Goal: Task Accomplishment & Management: Use online tool/utility

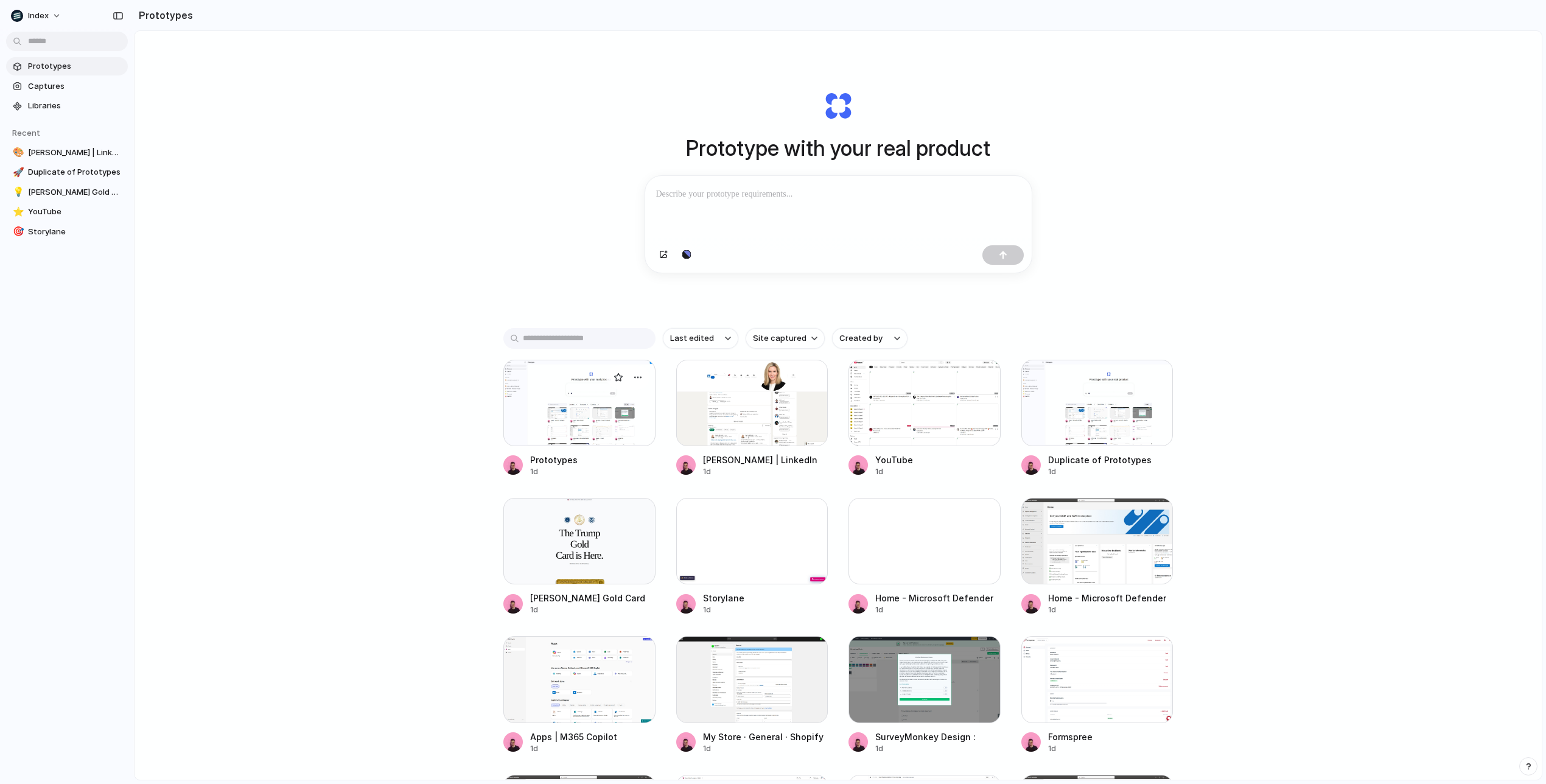
click at [603, 424] on div at bounding box center [579, 403] width 152 height 86
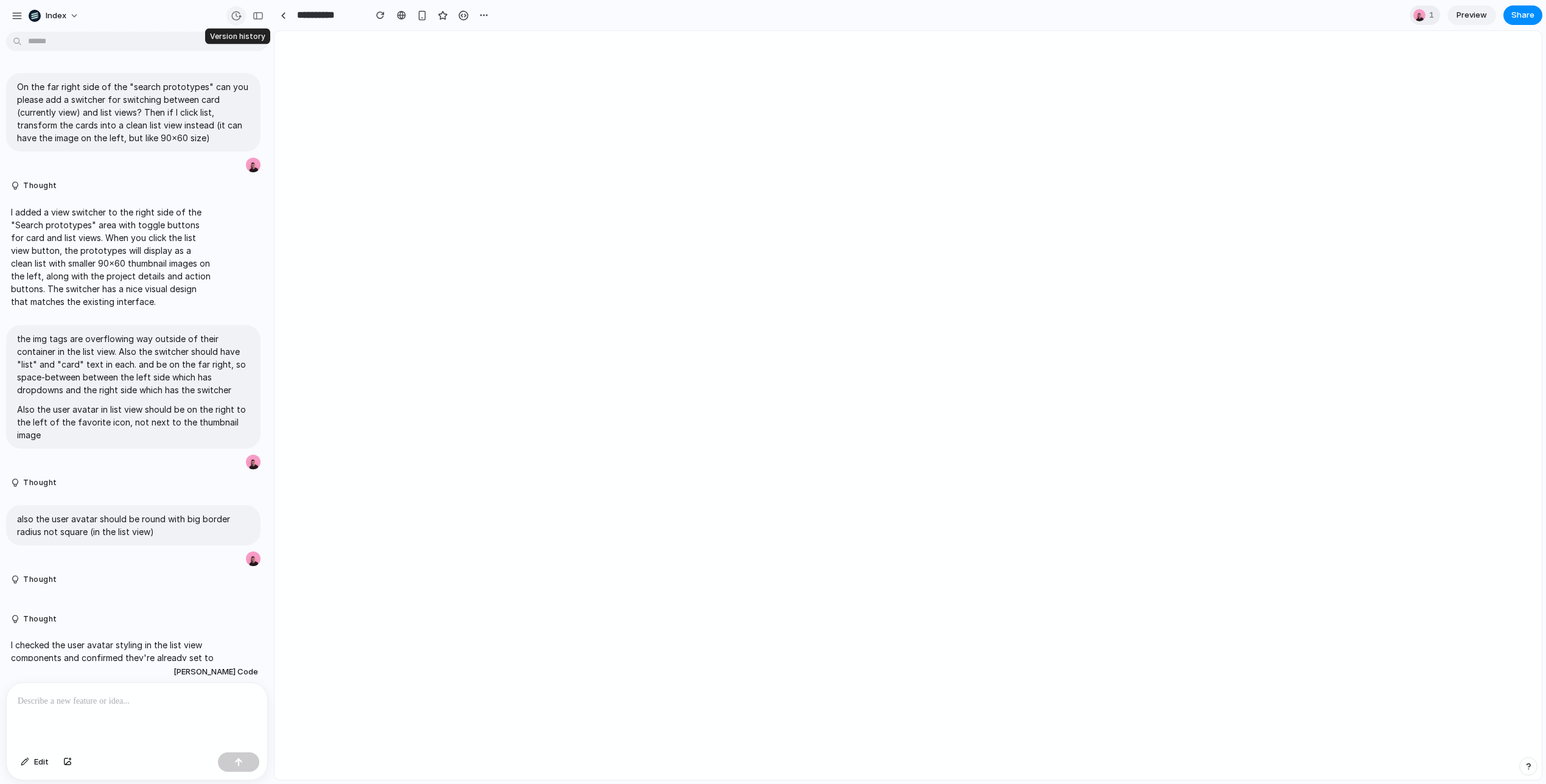
click at [243, 18] on button "button" at bounding box center [235, 15] width 19 height 19
click at [165, 323] on div "Version 5 Current Version 4 1d ago Restore Version 3 1d ago Restore Version 2 1…" at bounding box center [773, 392] width 1546 height 784
click at [273, 17] on div at bounding box center [283, 15] width 19 height 19
click at [284, 14] on div at bounding box center [283, 15] width 5 height 7
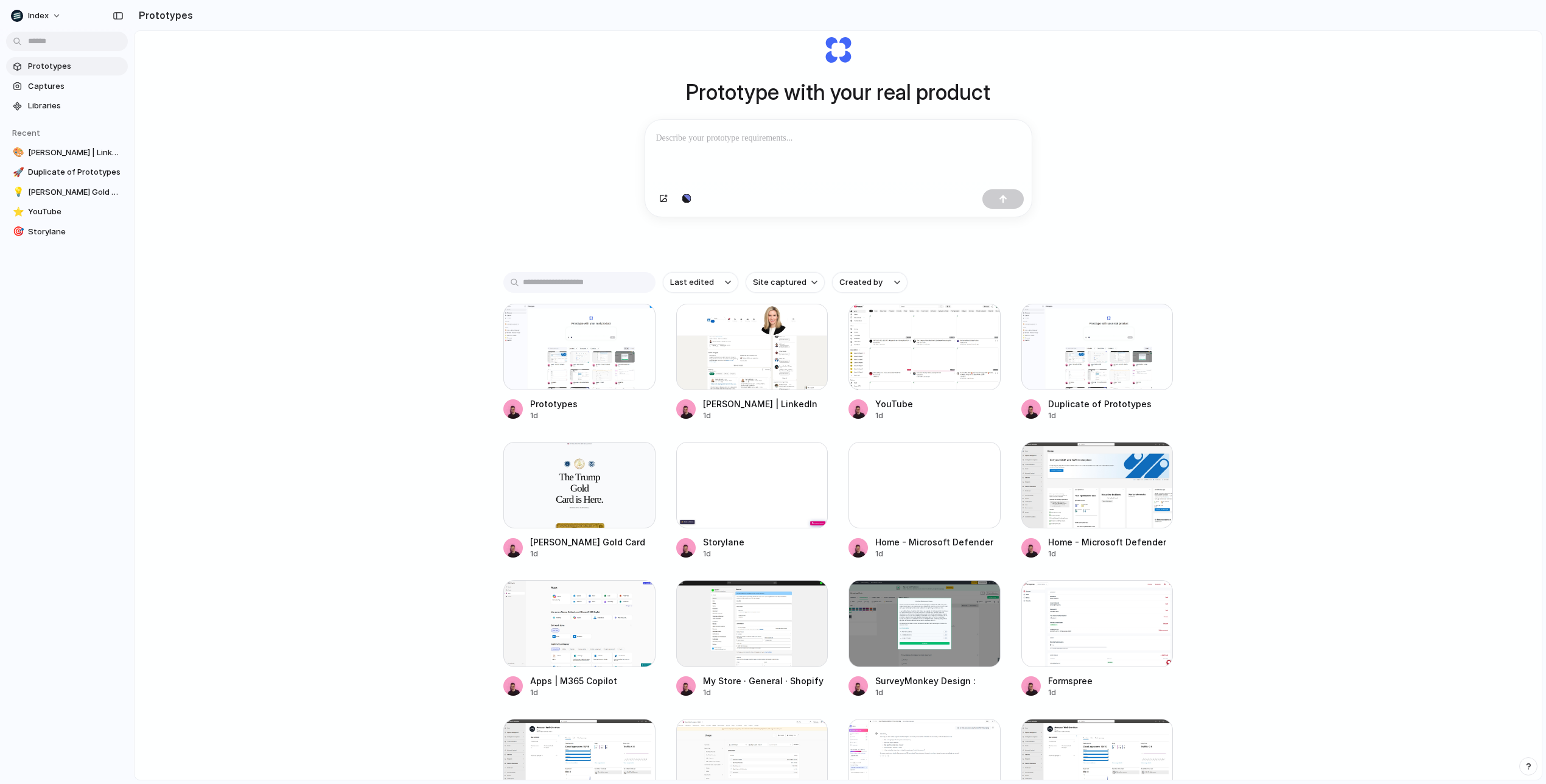
scroll to position [44, 0]
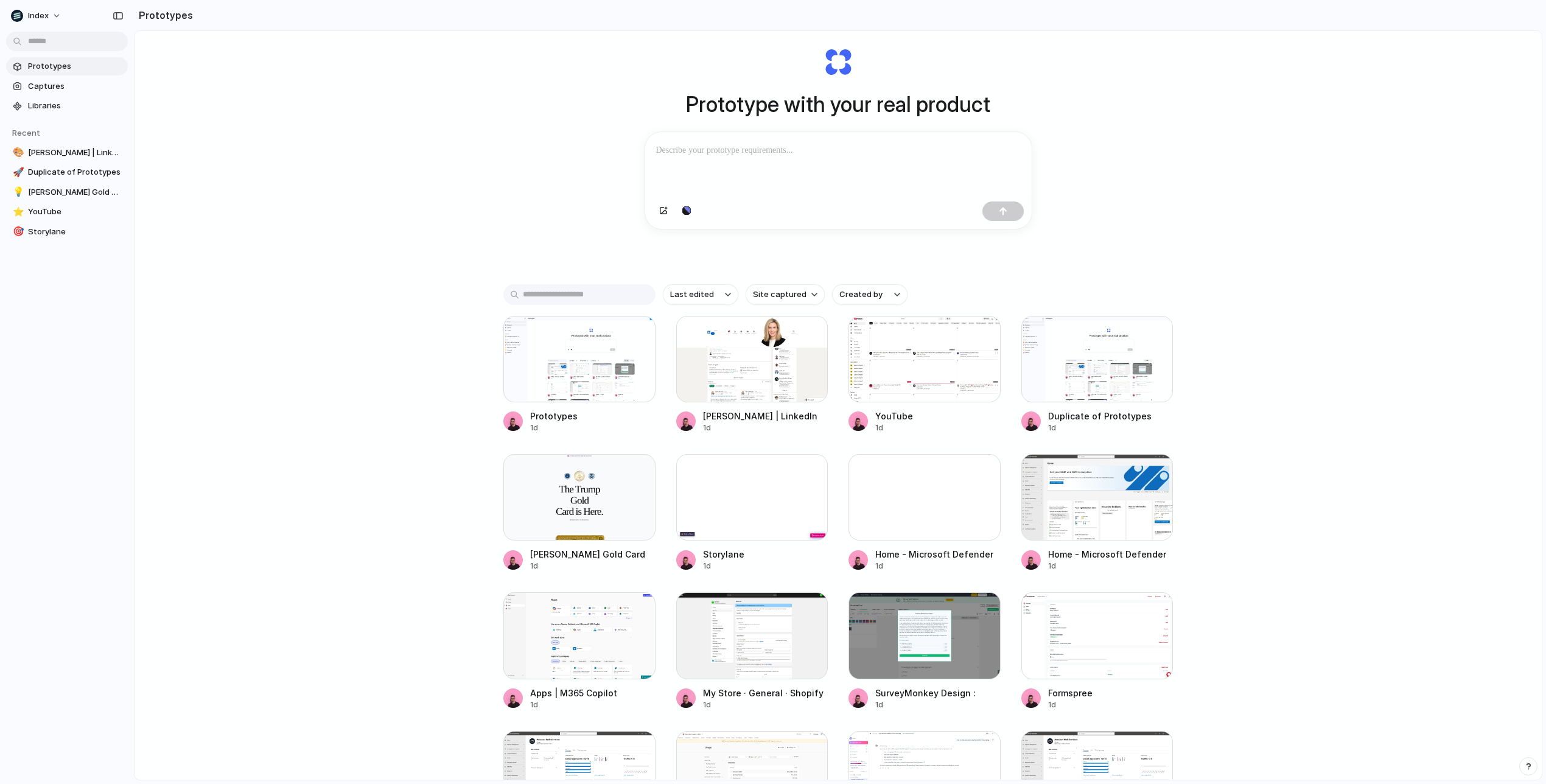
click at [1150, 293] on div "Last edited Site captured Created by" at bounding box center [837, 295] width 670 height 20
click at [1084, 264] on div "Prototype with your real product Clone web app Clone screenshot Start from exis…" at bounding box center [838, 394] width 1407 height 813
click at [833, 163] on div at bounding box center [838, 164] width 386 height 64
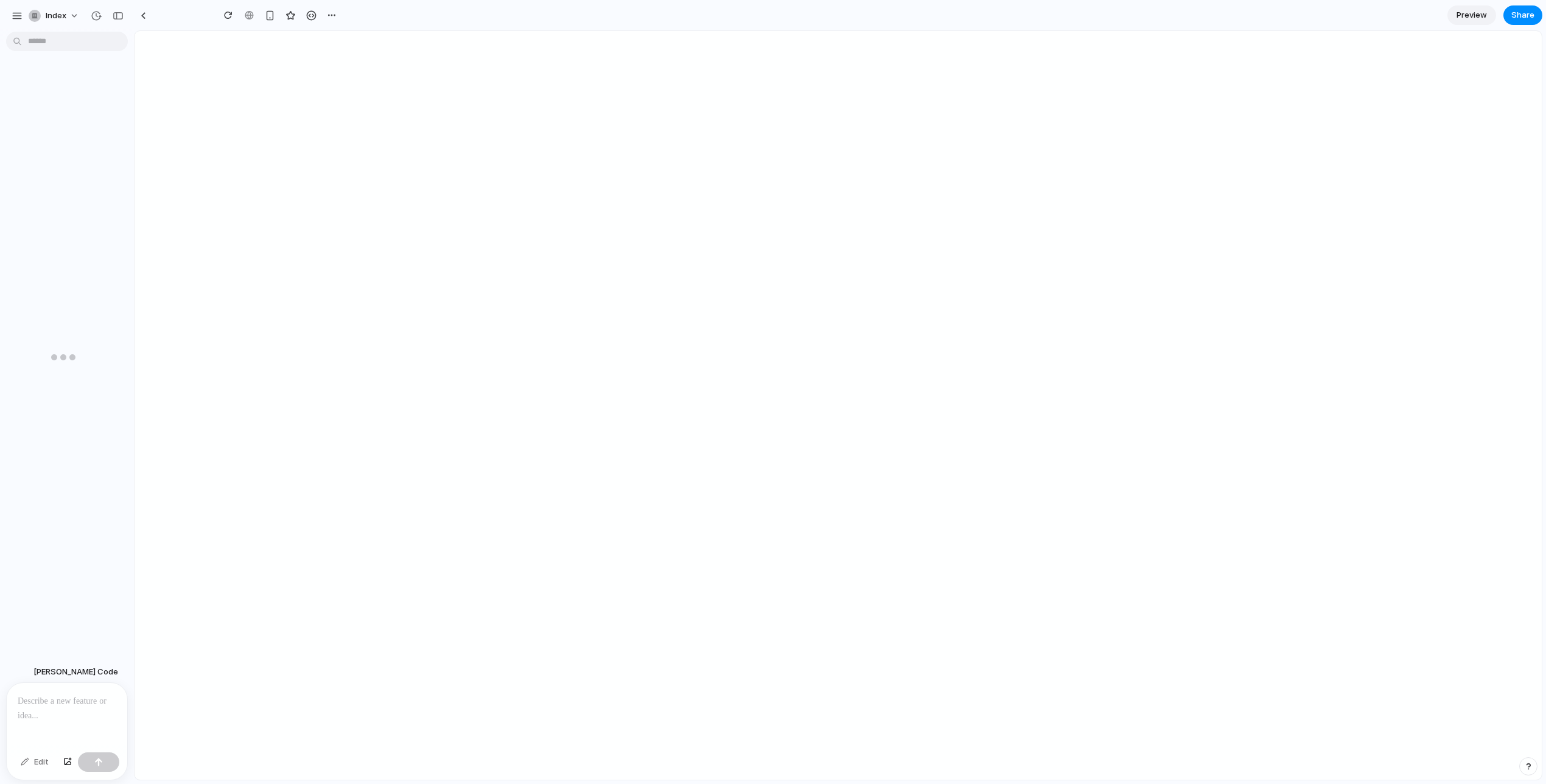
type input "**********"
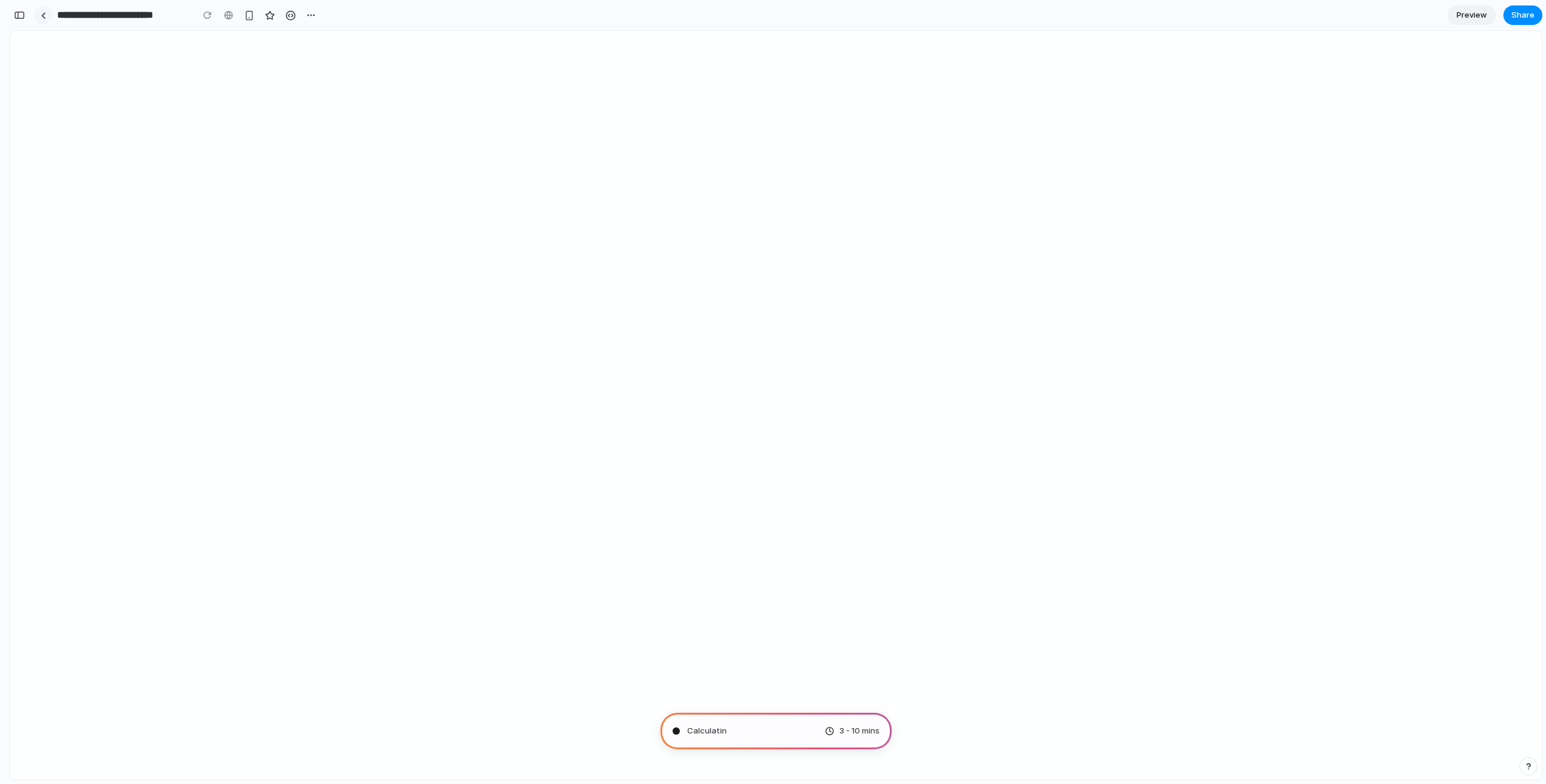
click at [48, 17] on link at bounding box center [43, 15] width 19 height 19
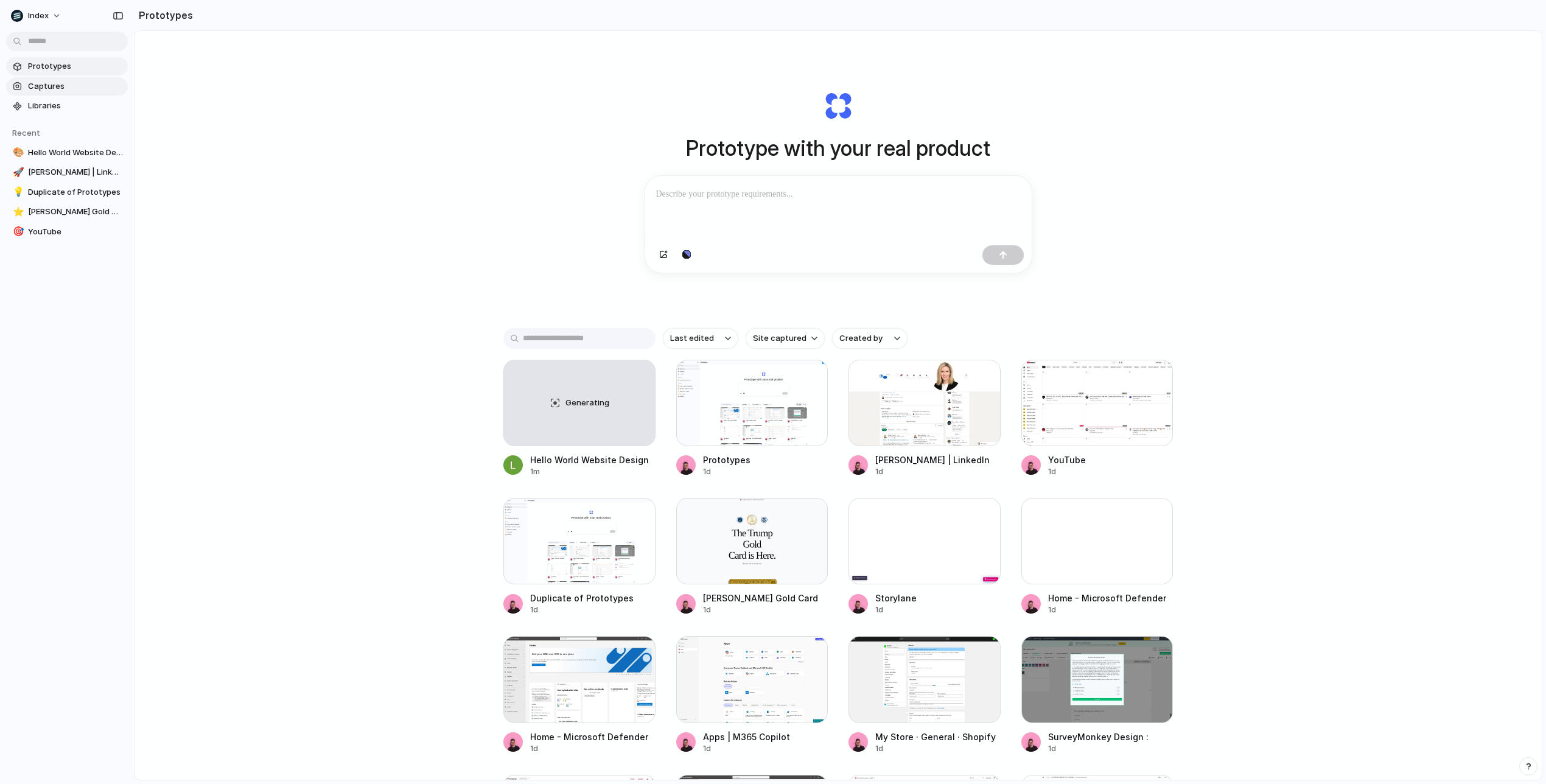
click at [62, 80] on span "Captures" at bounding box center [75, 86] width 95 height 12
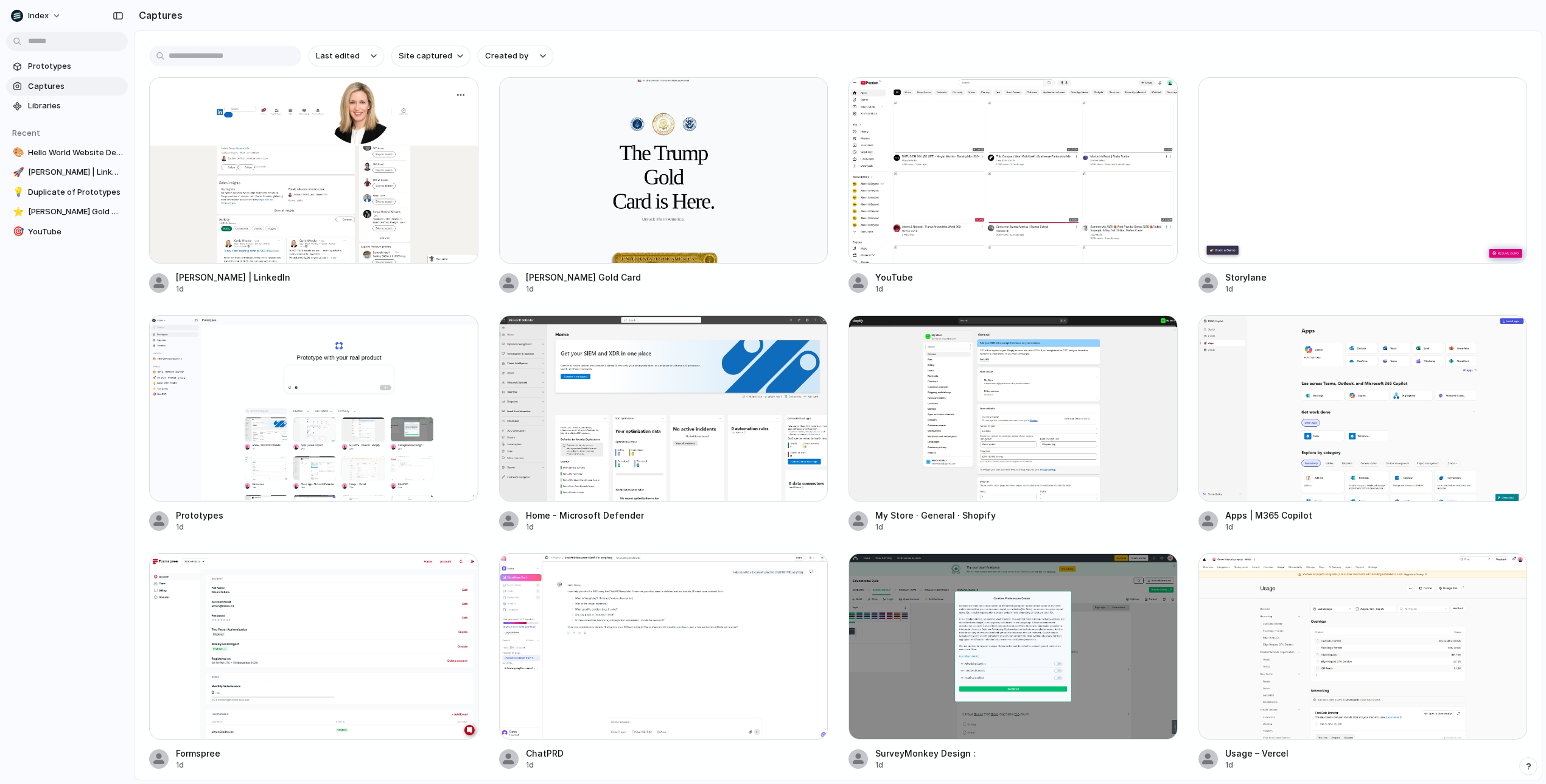
click at [415, 157] on div at bounding box center [313, 170] width 329 height 186
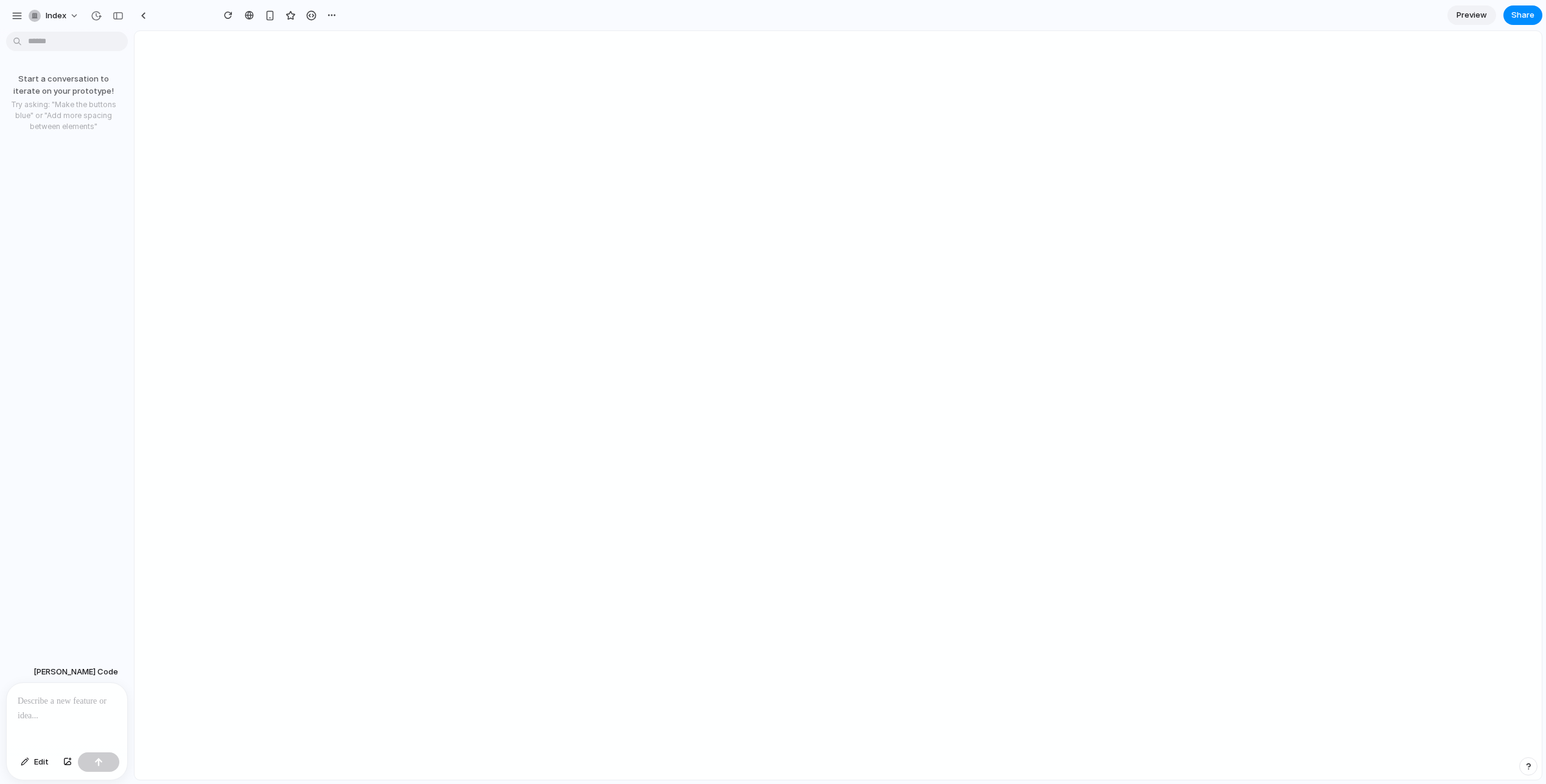
type input "**********"
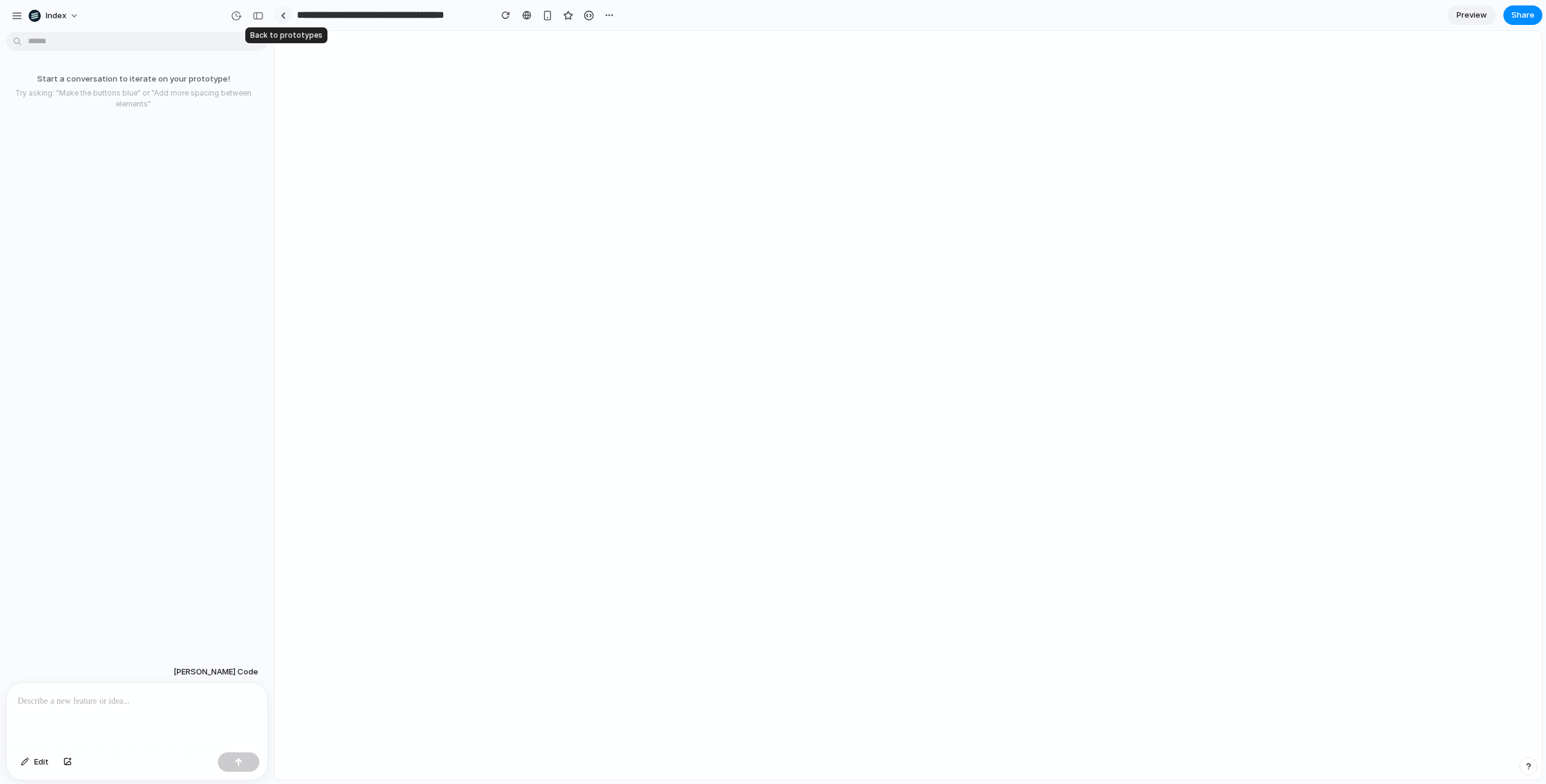
click at [285, 12] on link at bounding box center [283, 15] width 19 height 19
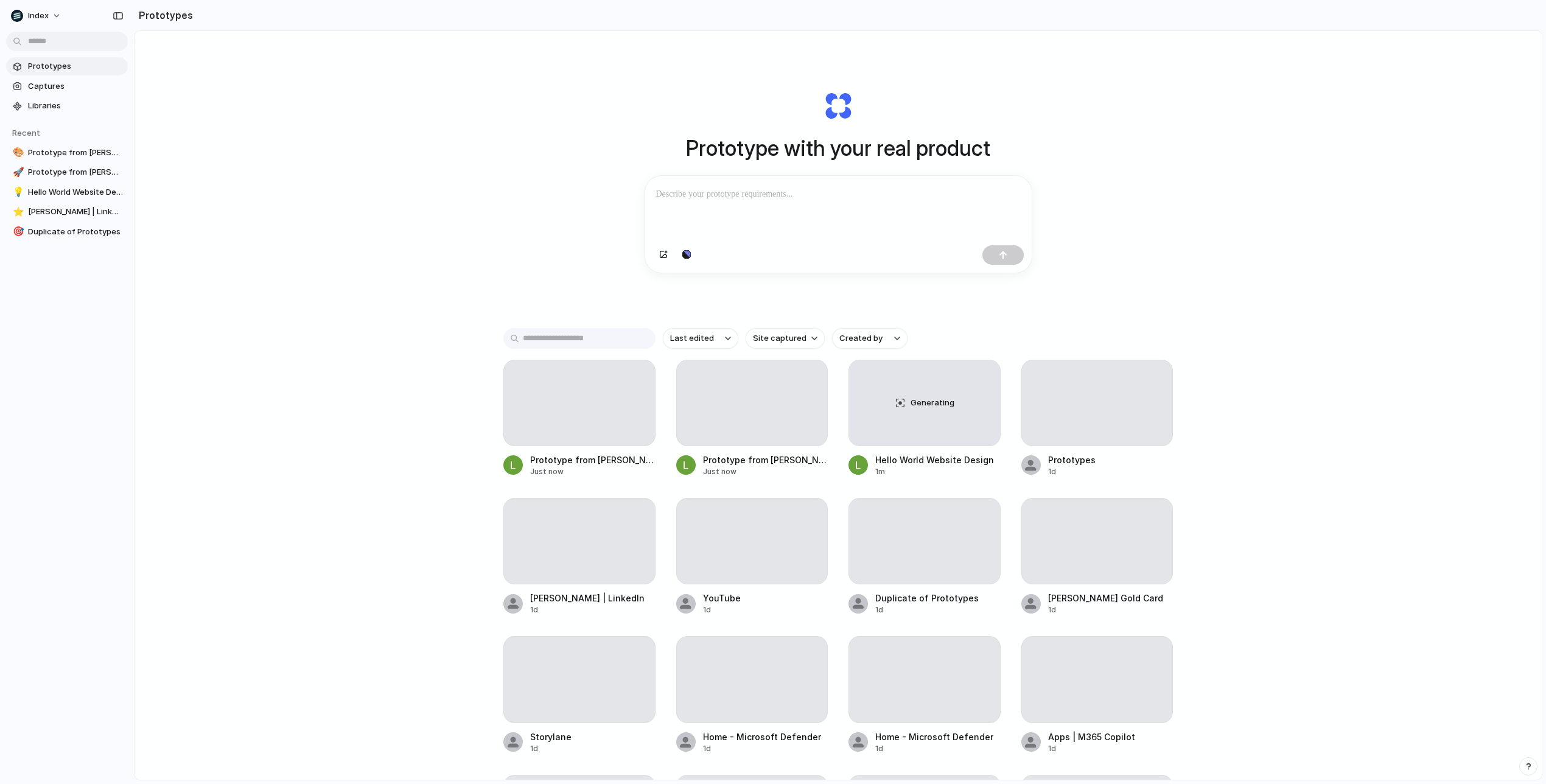
click at [413, 211] on div "Prototype with your real product Clone web app Clone screenshot Start from exis…" at bounding box center [838, 438] width 1407 height 813
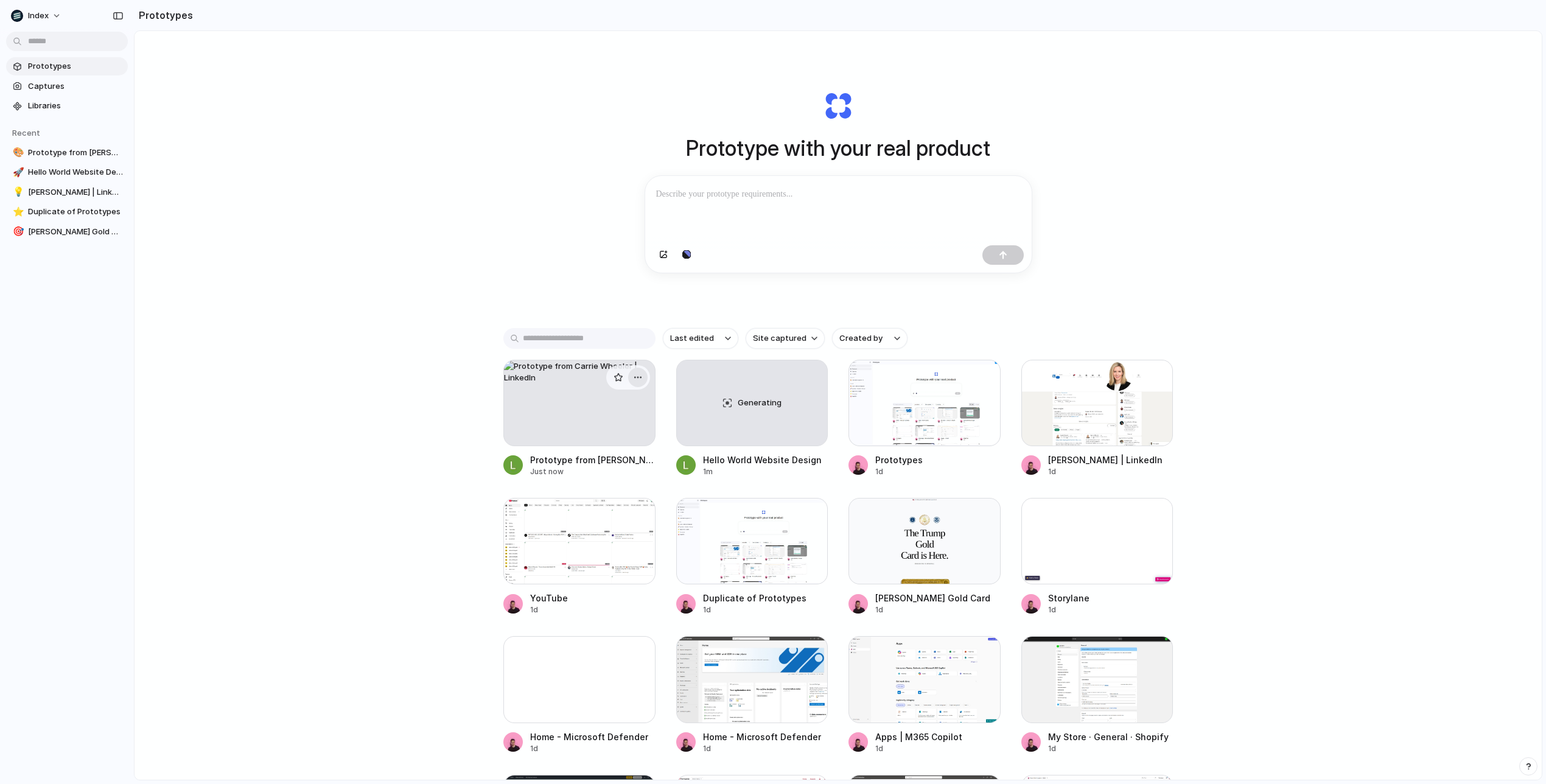
click at [638, 375] on div "button" at bounding box center [637, 377] width 9 height 9
click at [616, 440] on li "Delete" at bounding box center [603, 444] width 86 height 19
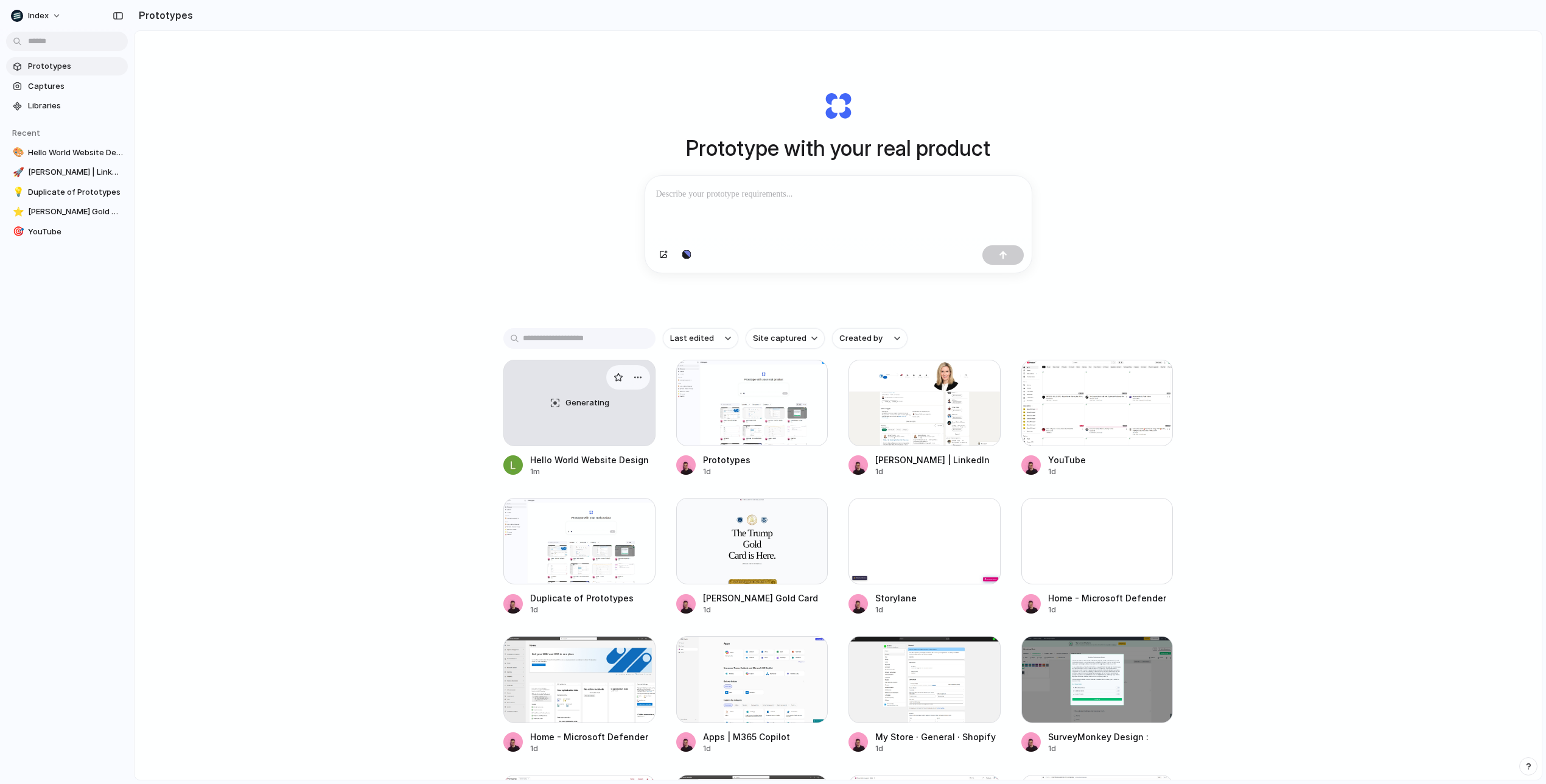
click at [599, 418] on div "Generating" at bounding box center [579, 402] width 151 height 86
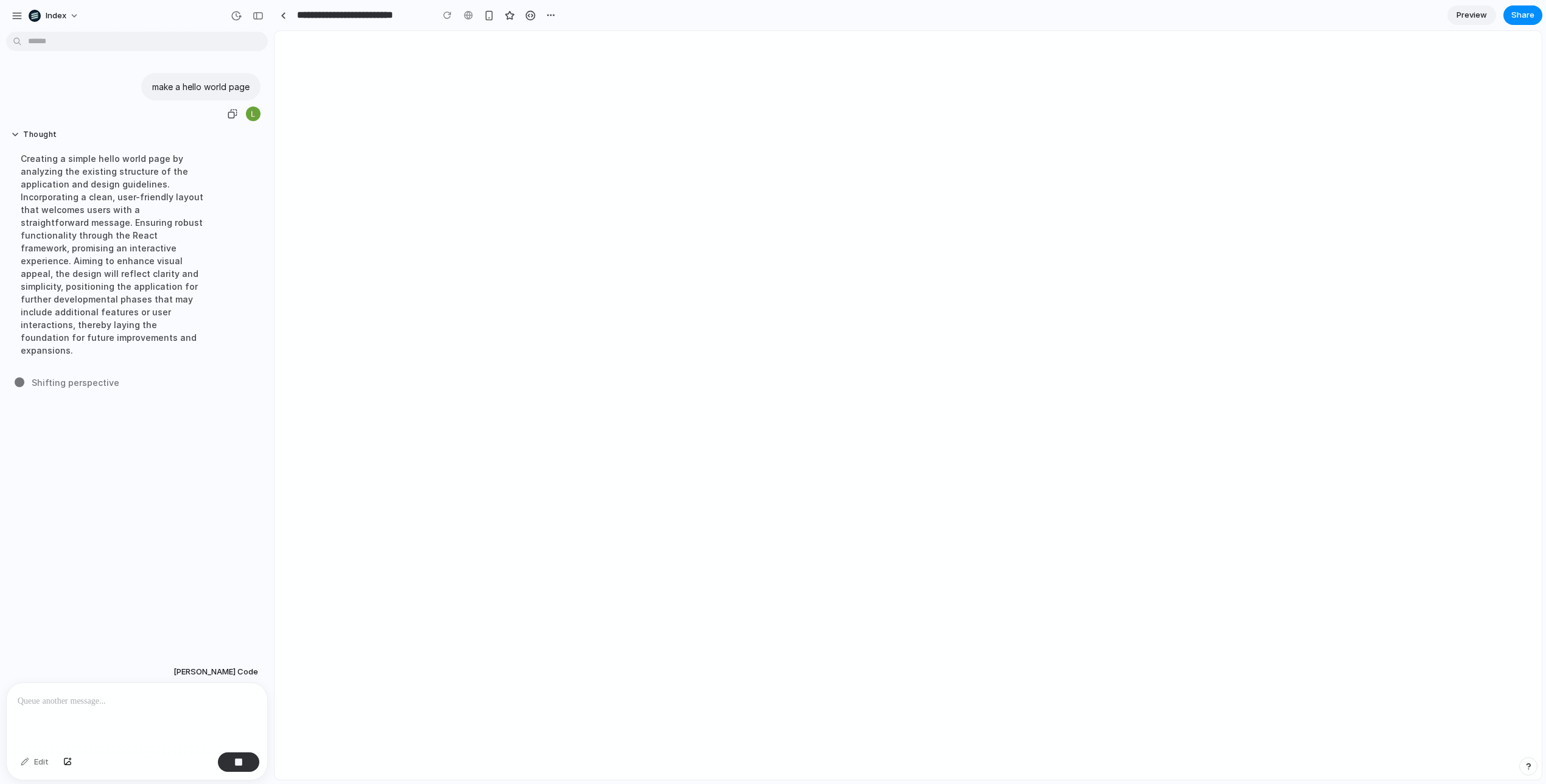
click at [209, 80] on p "make a hello world page" at bounding box center [201, 86] width 97 height 13
click at [194, 85] on body "**********" at bounding box center [773, 392] width 1546 height 784
click at [194, 85] on p "make a hello world page" at bounding box center [201, 86] width 97 height 13
drag, startPoint x: 194, startPoint y: 85, endPoint x: 220, endPoint y: 86, distance: 26.0
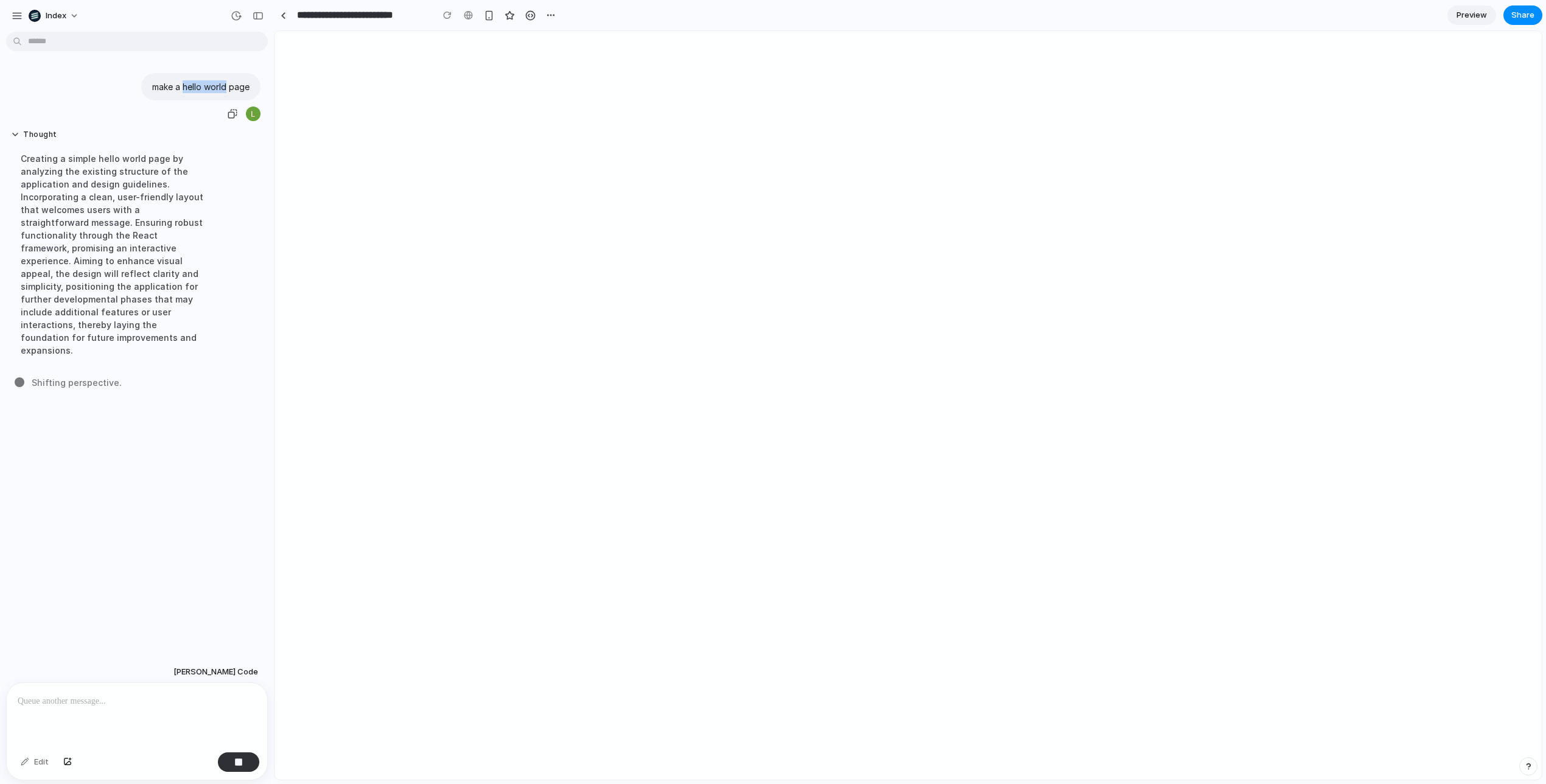
click at [220, 86] on p "make a hello world page" at bounding box center [201, 86] width 97 height 13
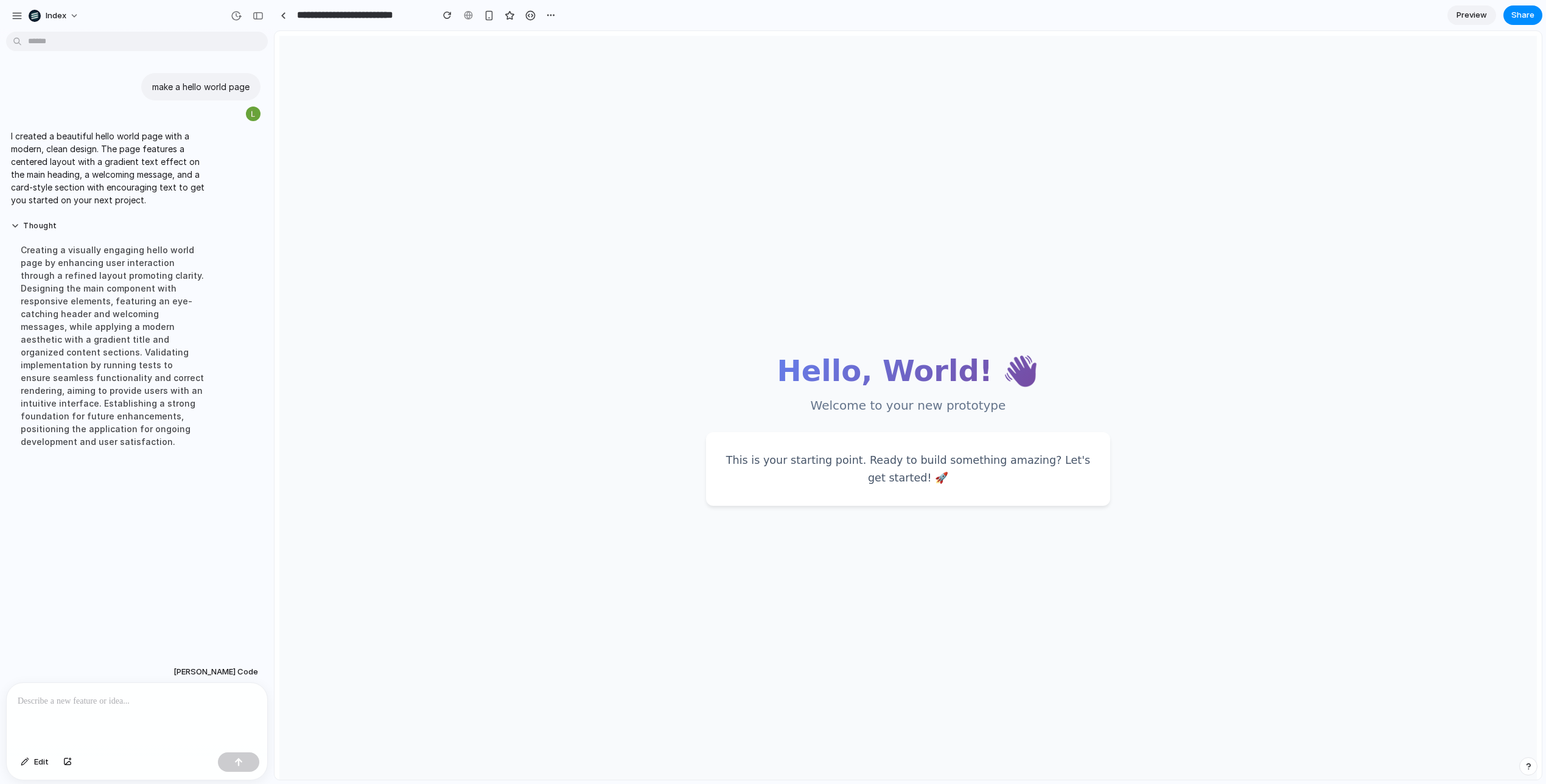
click at [174, 705] on p at bounding box center [137, 700] width 239 height 14
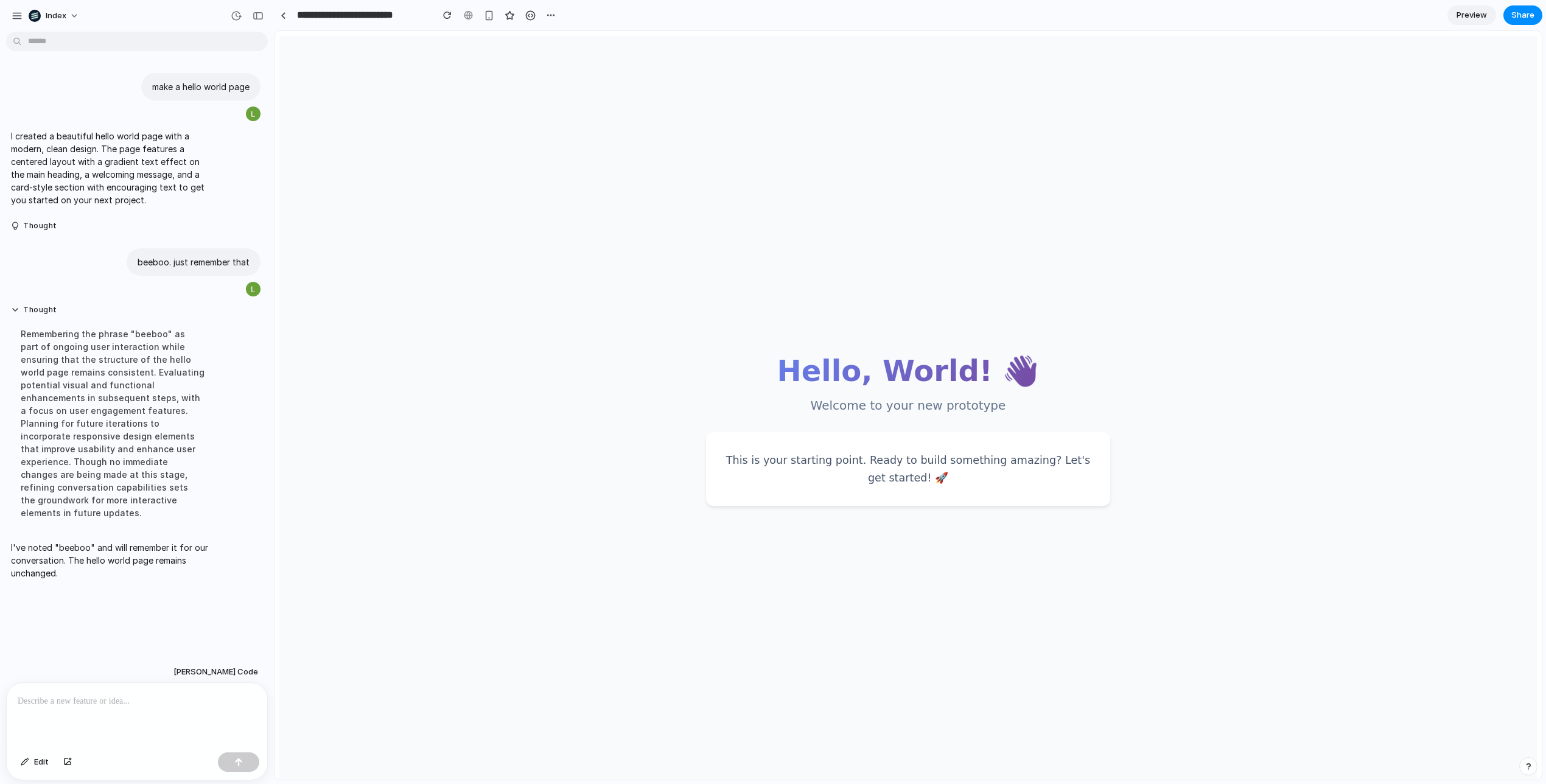
click at [138, 698] on p at bounding box center [137, 700] width 239 height 14
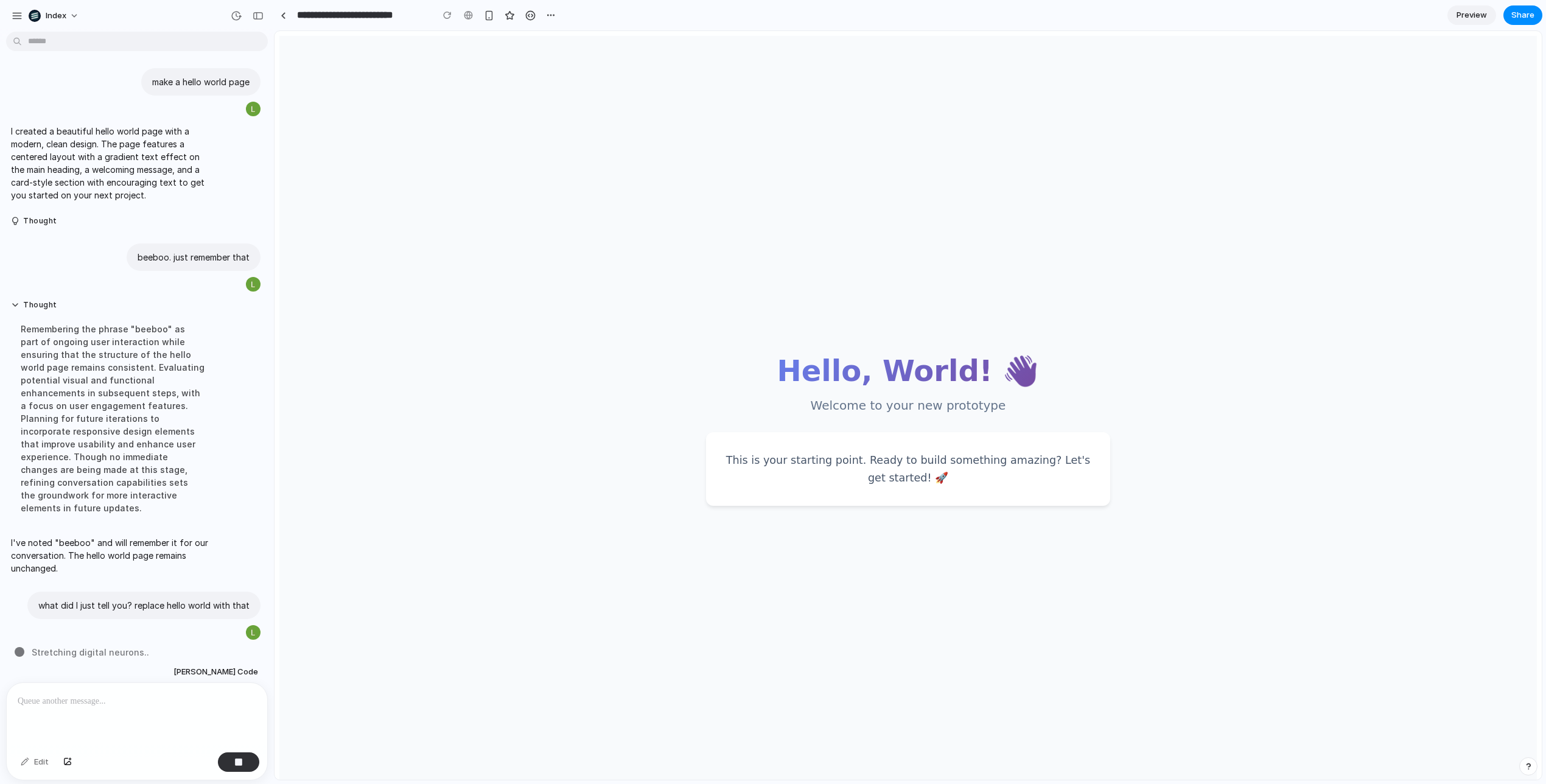
click at [154, 542] on p "I've noted "beeboo" and will remember it for our conversation. The hello world …" at bounding box center [113, 555] width 203 height 38
drag, startPoint x: 154, startPoint y: 542, endPoint x: 109, endPoint y: 521, distance: 49.7
click at [109, 529] on div "I've noted "beeboo" and will remember it for our conversation. The hello world …" at bounding box center [113, 555] width 213 height 53
click at [700, 95] on main "Hello, World! 👋 Welcome to your new prototype This is your starting point. Read…" at bounding box center [908, 429] width 1257 height 787
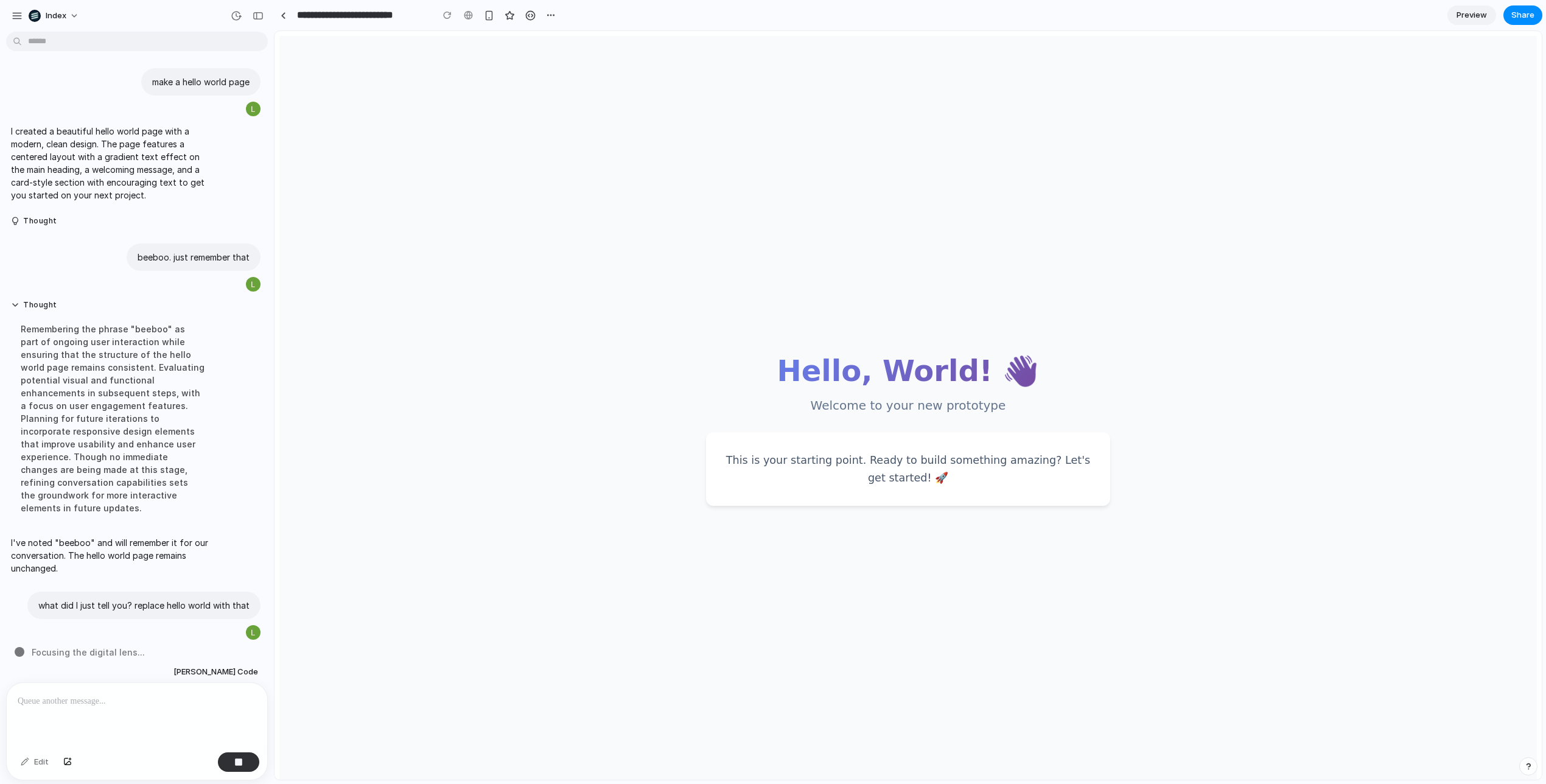
click at [663, 287] on main "Hello, World! 👋 Welcome to your new prototype This is your starting point. Read…" at bounding box center [908, 429] width 1257 height 787
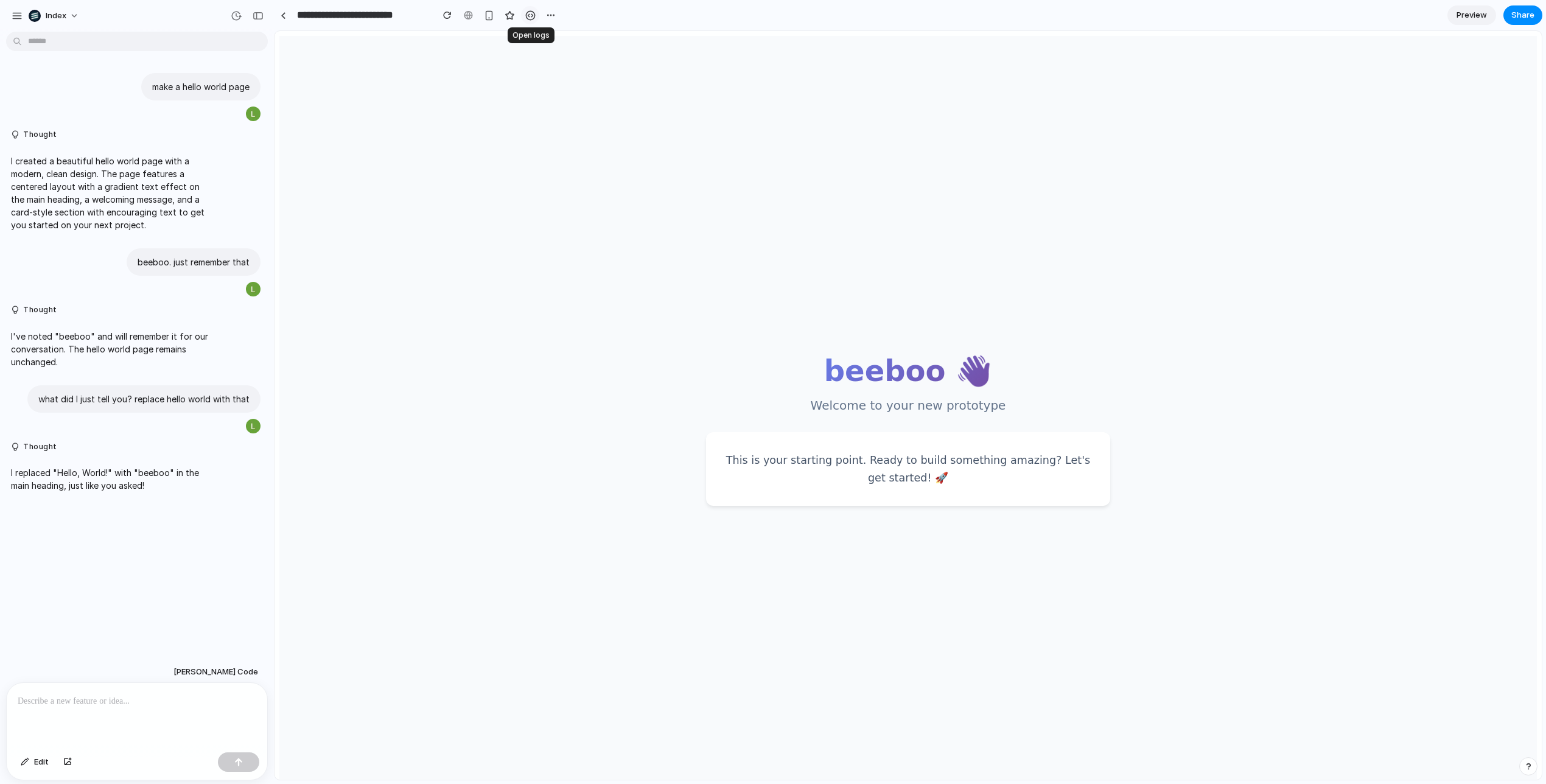
click at [527, 14] on div "button" at bounding box center [530, 15] width 10 height 10
click at [280, 27] on div "**********" at bounding box center [417, 15] width 286 height 27
click at [280, 15] on div at bounding box center [283, 15] width 5 height 7
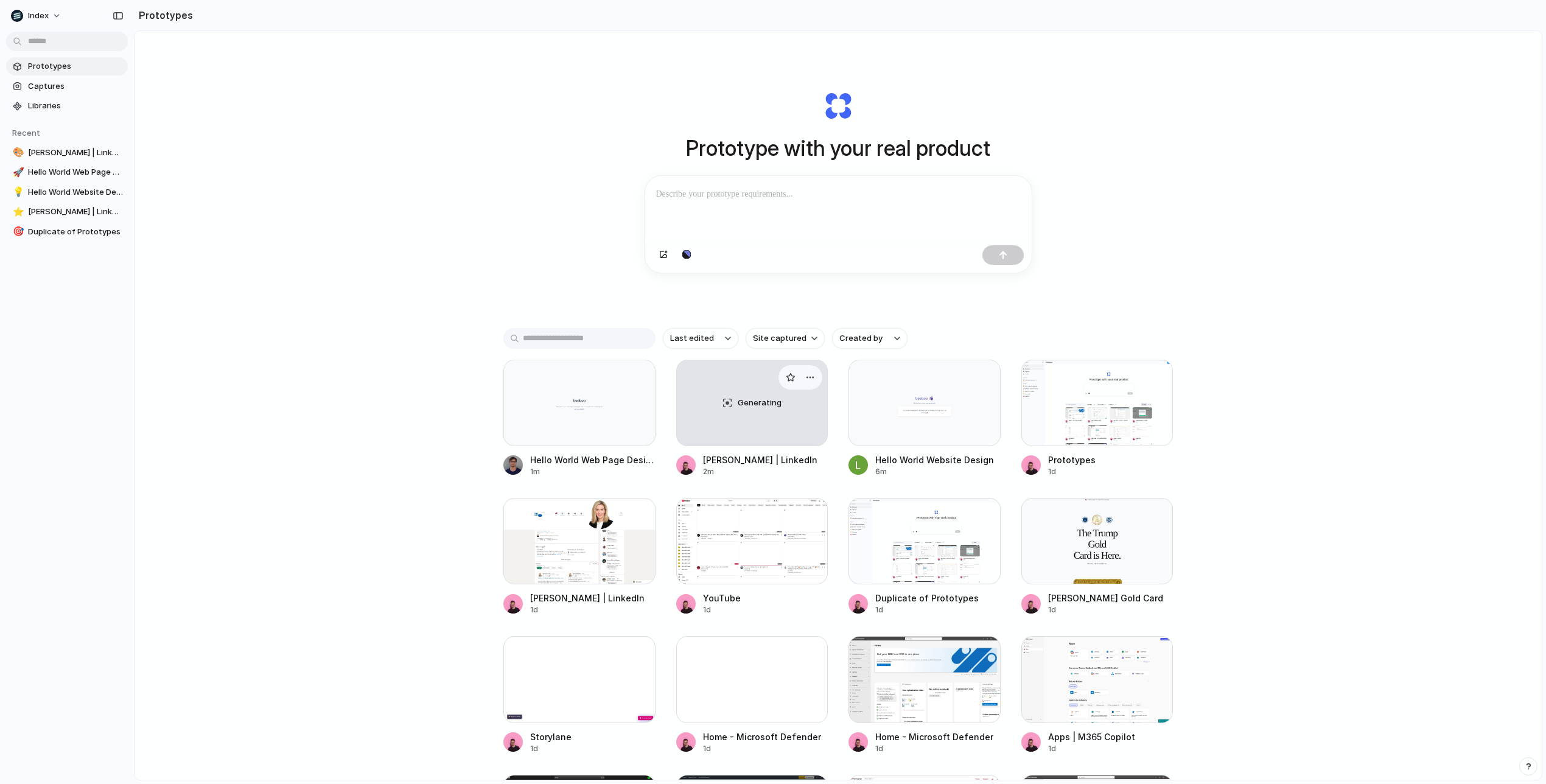
click at [777, 417] on div "Generating" at bounding box center [752, 402] width 151 height 86
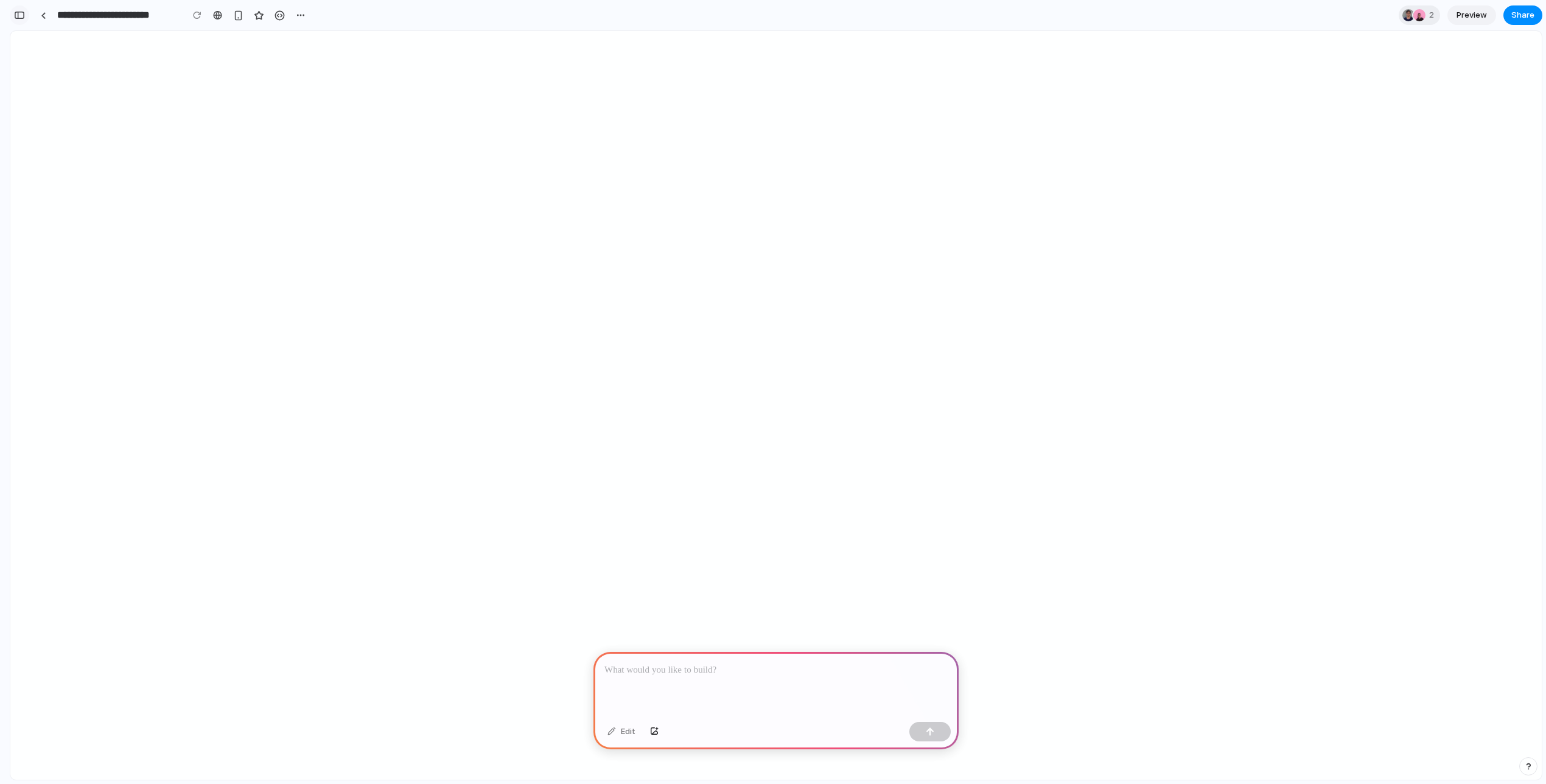
click at [24, 23] on div "**********" at bounding box center [159, 15] width 300 height 27
click at [22, 8] on button "button" at bounding box center [19, 14] width 19 height 19
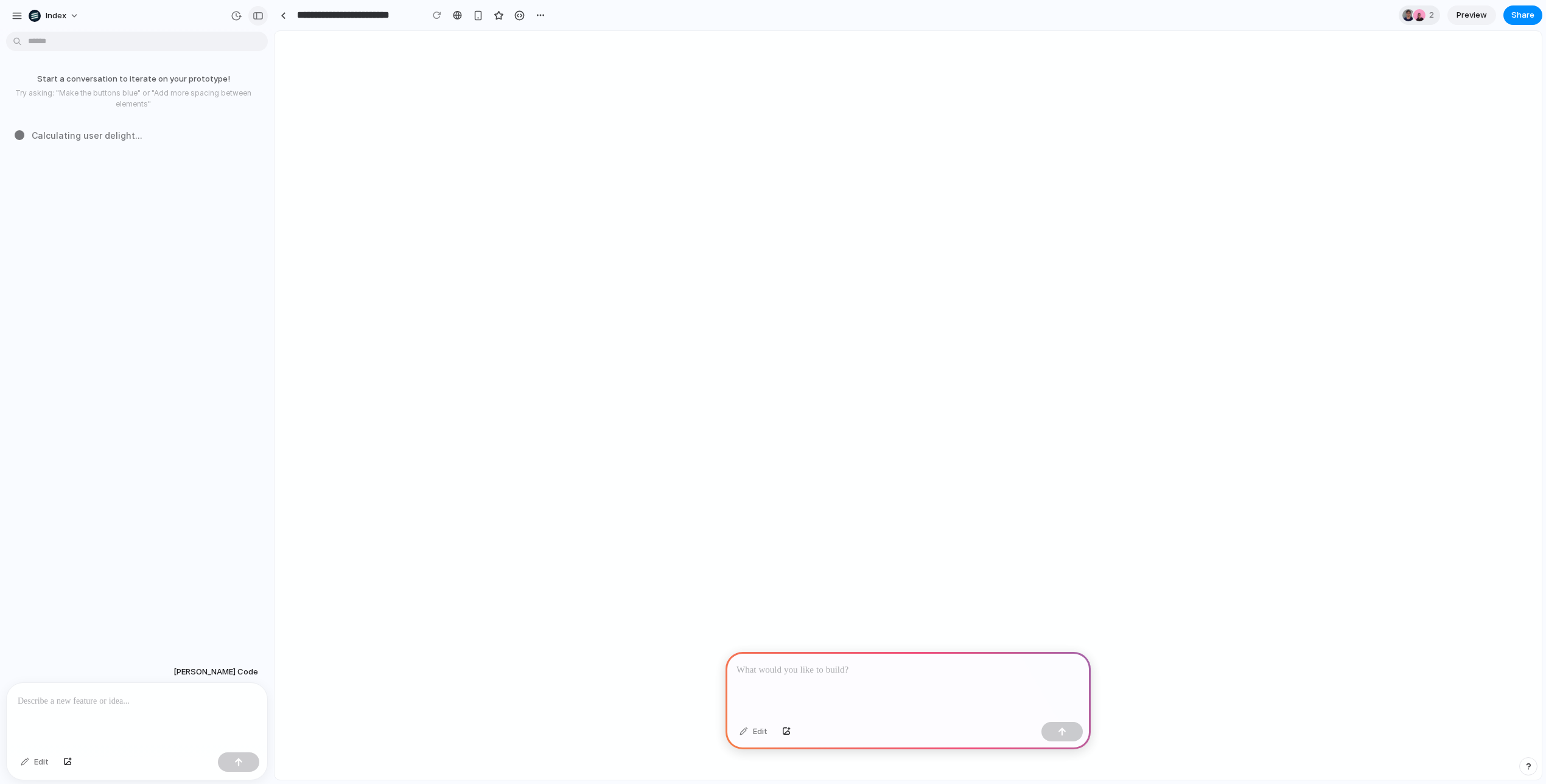
click at [257, 19] on button "button" at bounding box center [257, 15] width 19 height 19
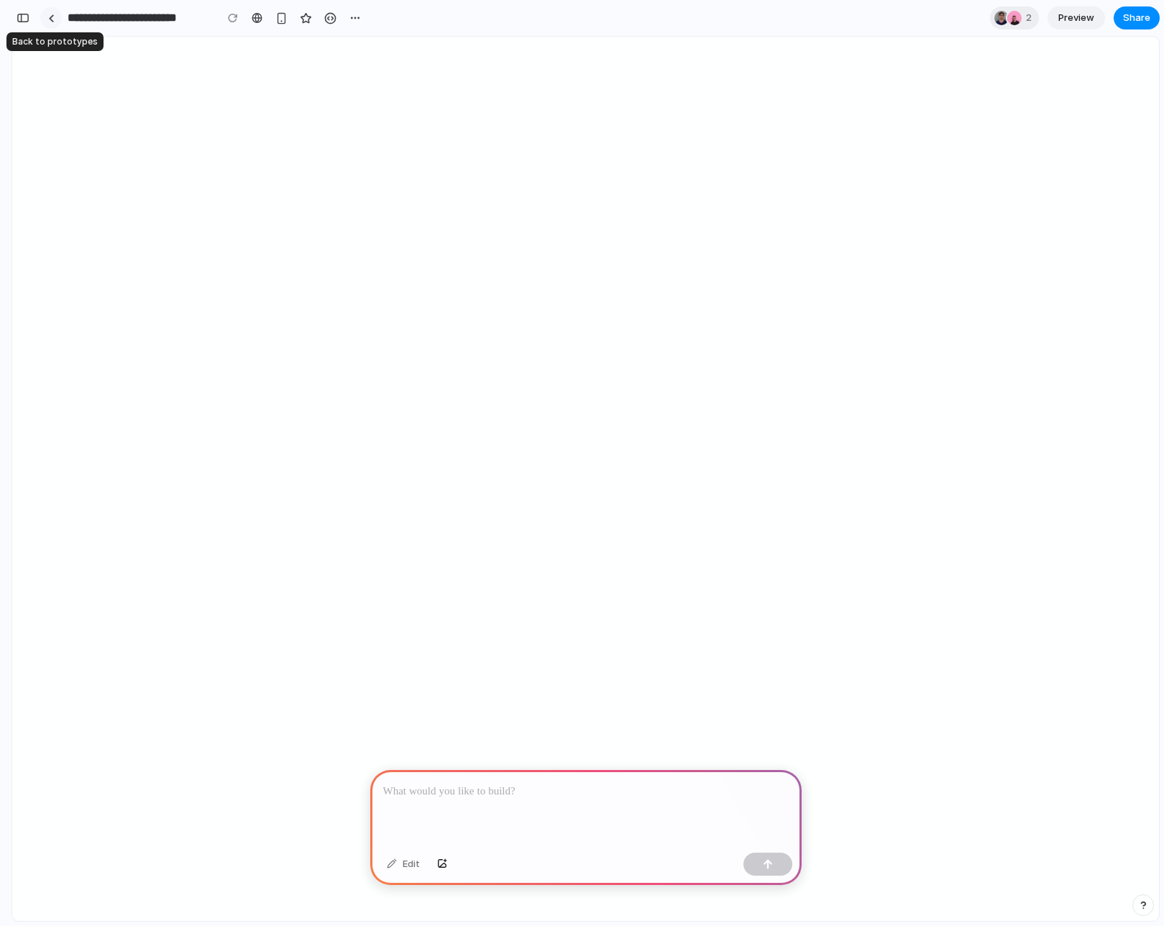
click at [56, 21] on link at bounding box center [51, 18] width 22 height 22
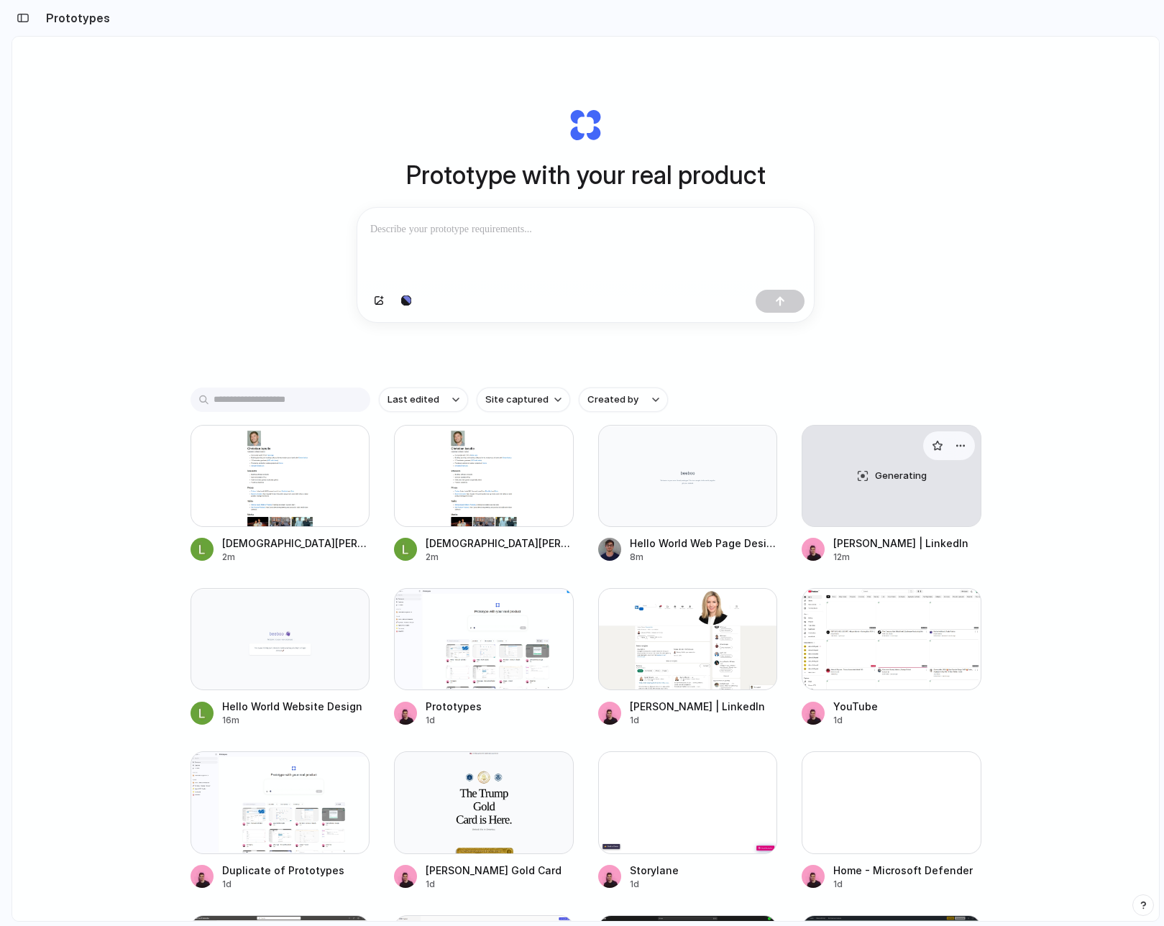
click at [915, 498] on div "Generating" at bounding box center [891, 475] width 178 height 101
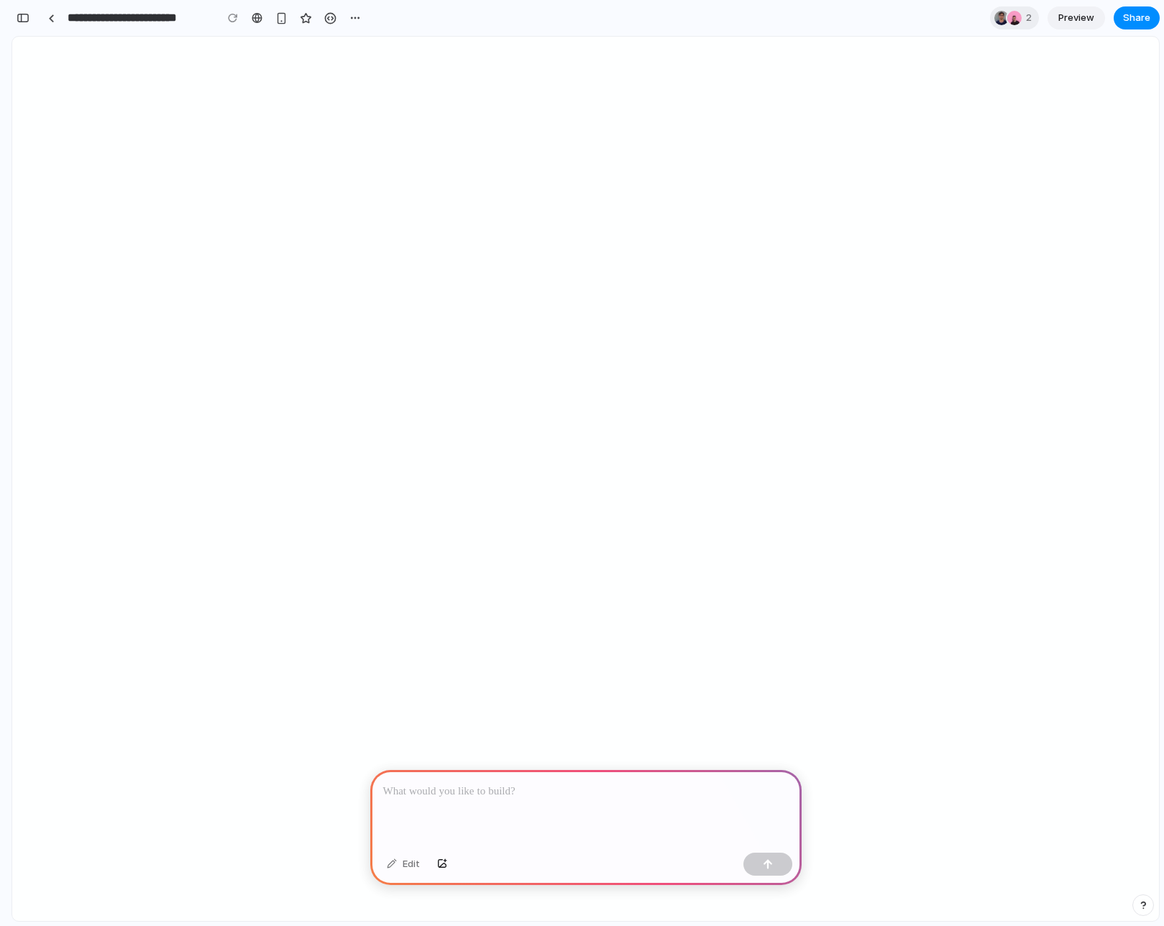
scroll to position [0, 13]
click at [50, 20] on div at bounding box center [51, 18] width 6 height 8
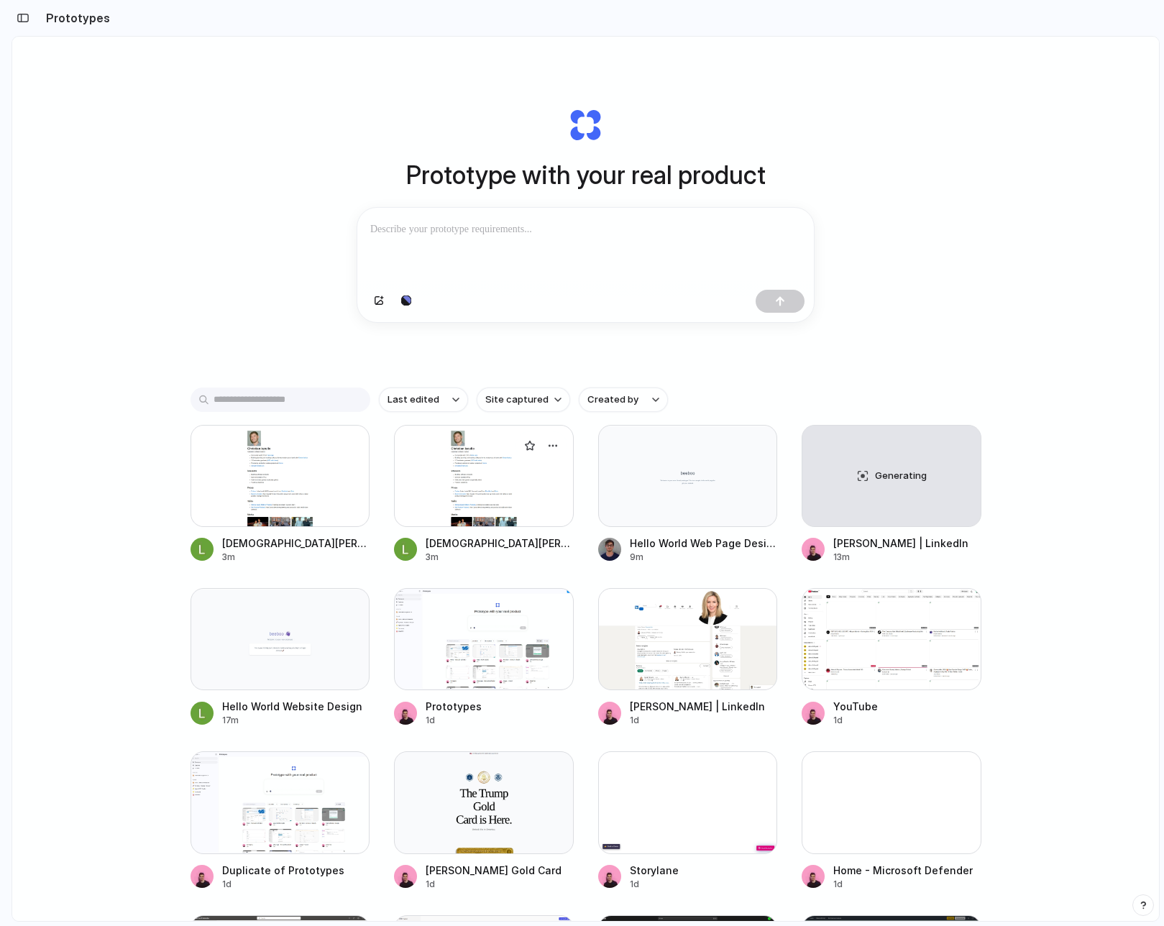
click at [431, 497] on div at bounding box center [484, 476] width 180 height 102
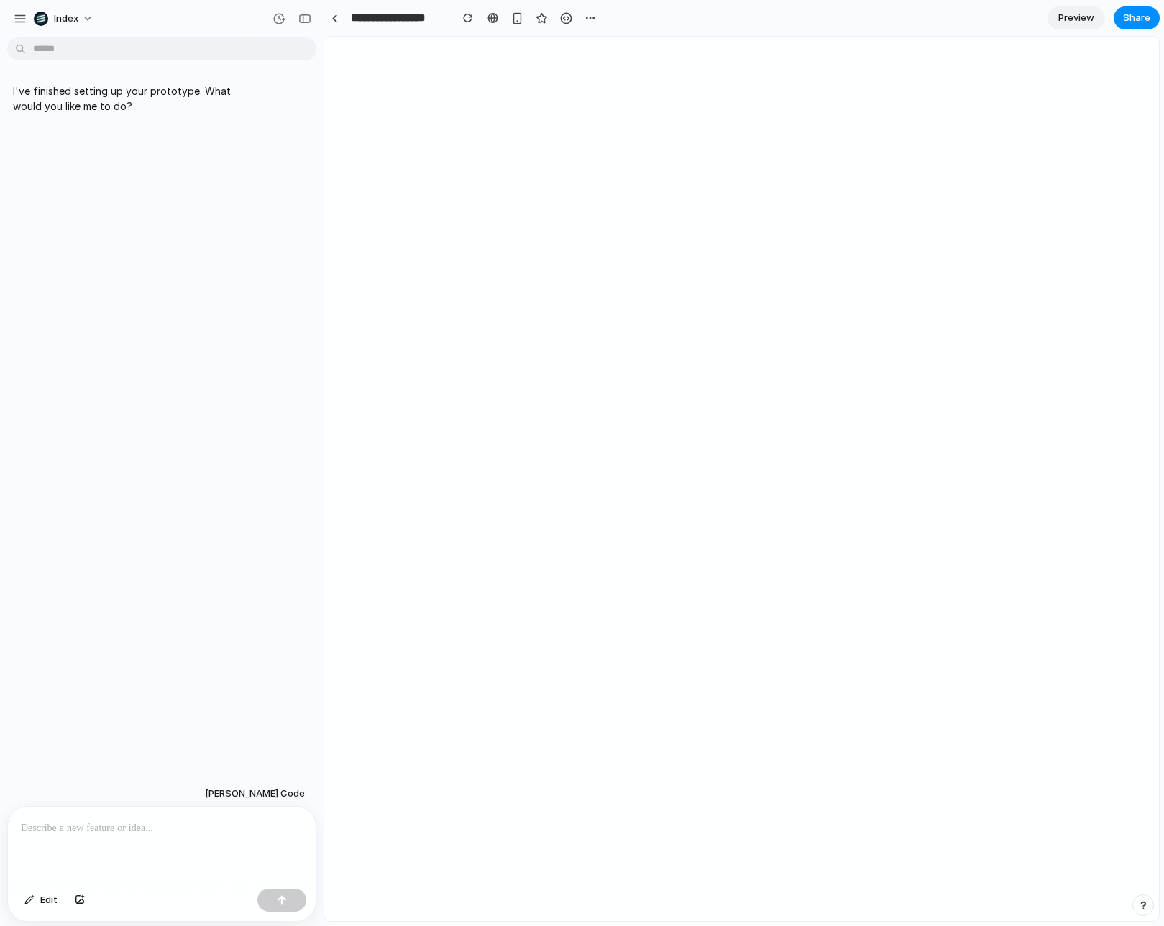
drag, startPoint x: 183, startPoint y: 367, endPoint x: 288, endPoint y: 4, distance: 378.0
click at [248, 17] on div "Index I've finished setting up your prototype. What would you like me to do? Cl…" at bounding box center [161, 463] width 323 height 926
click at [328, 19] on link at bounding box center [334, 18] width 22 height 22
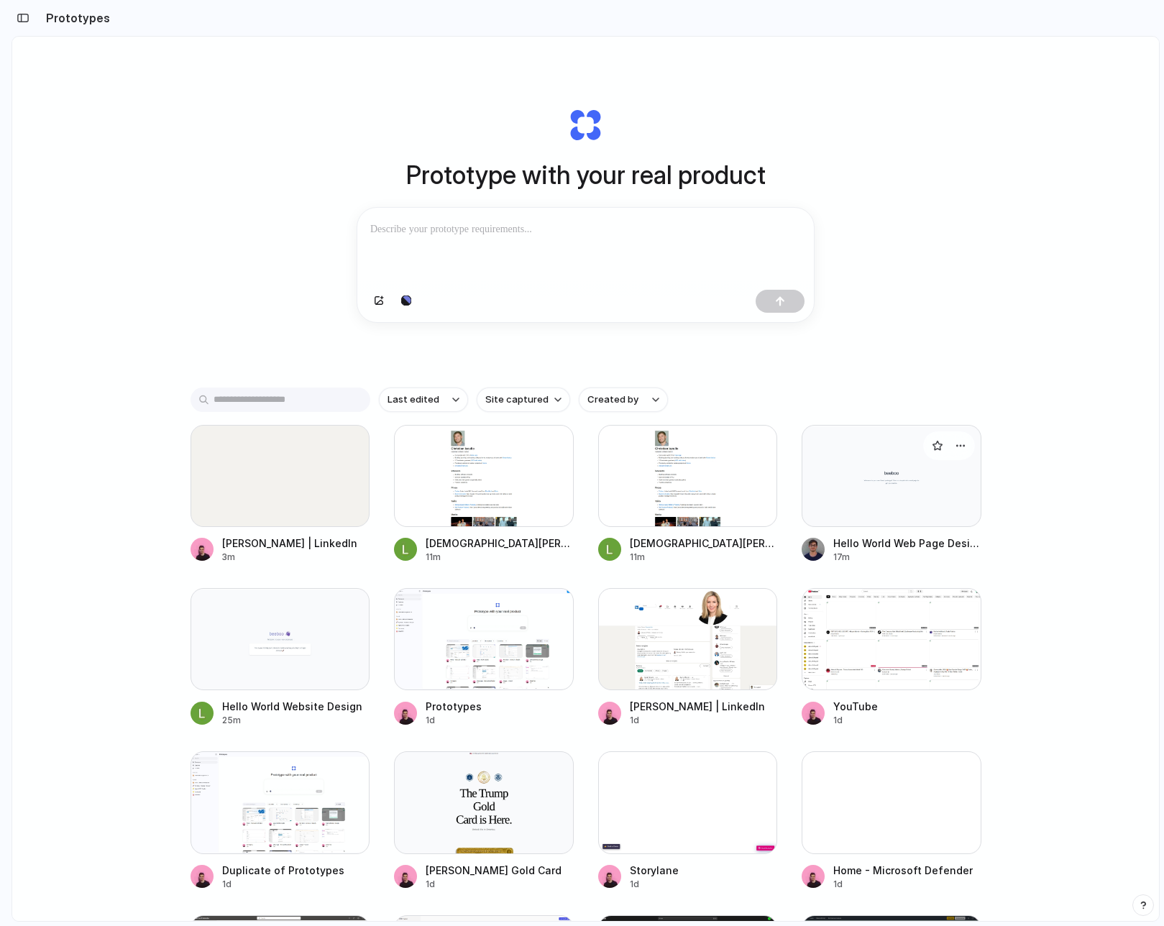
click at [866, 494] on div at bounding box center [891, 476] width 180 height 102
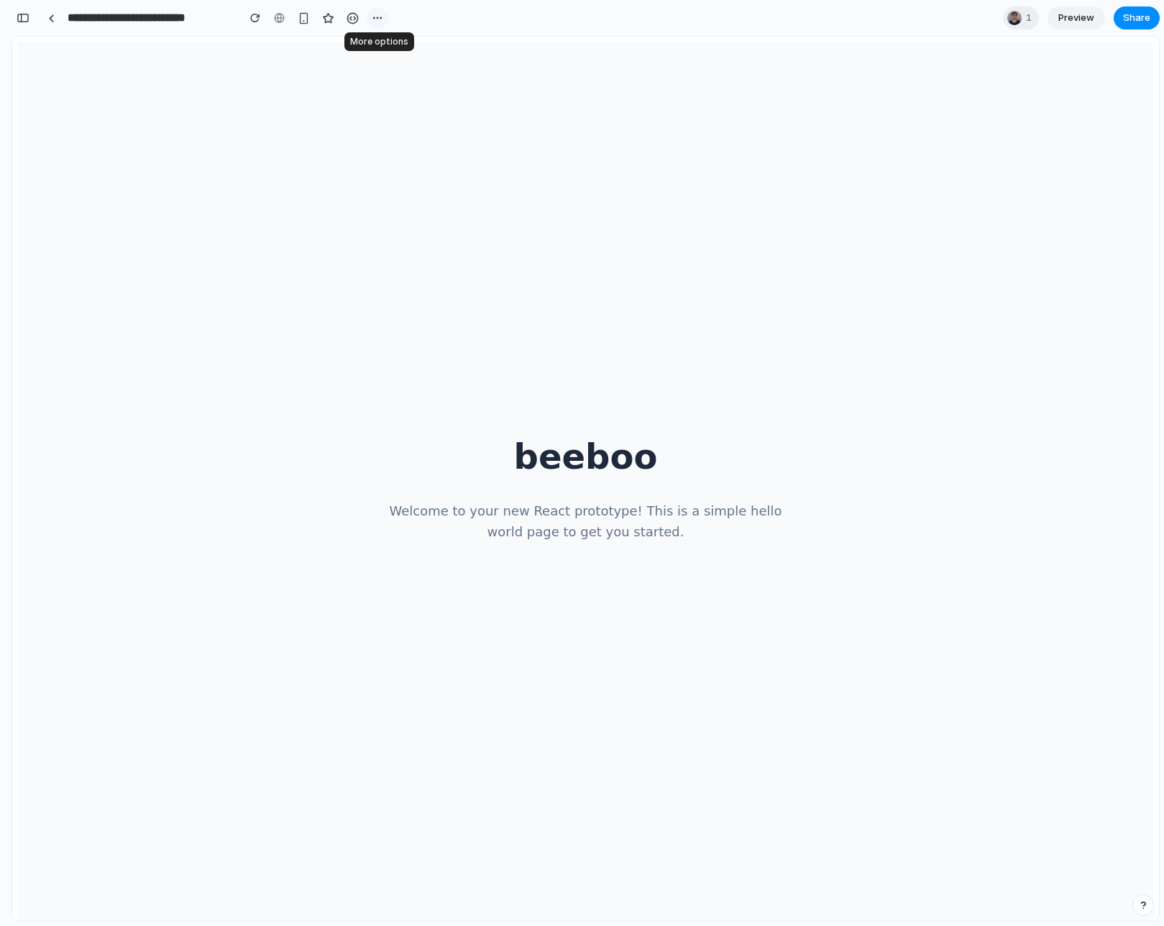
click at [377, 14] on div "button" at bounding box center [377, 17] width 11 height 11
click at [386, 49] on div at bounding box center [380, 49] width 11 height 11
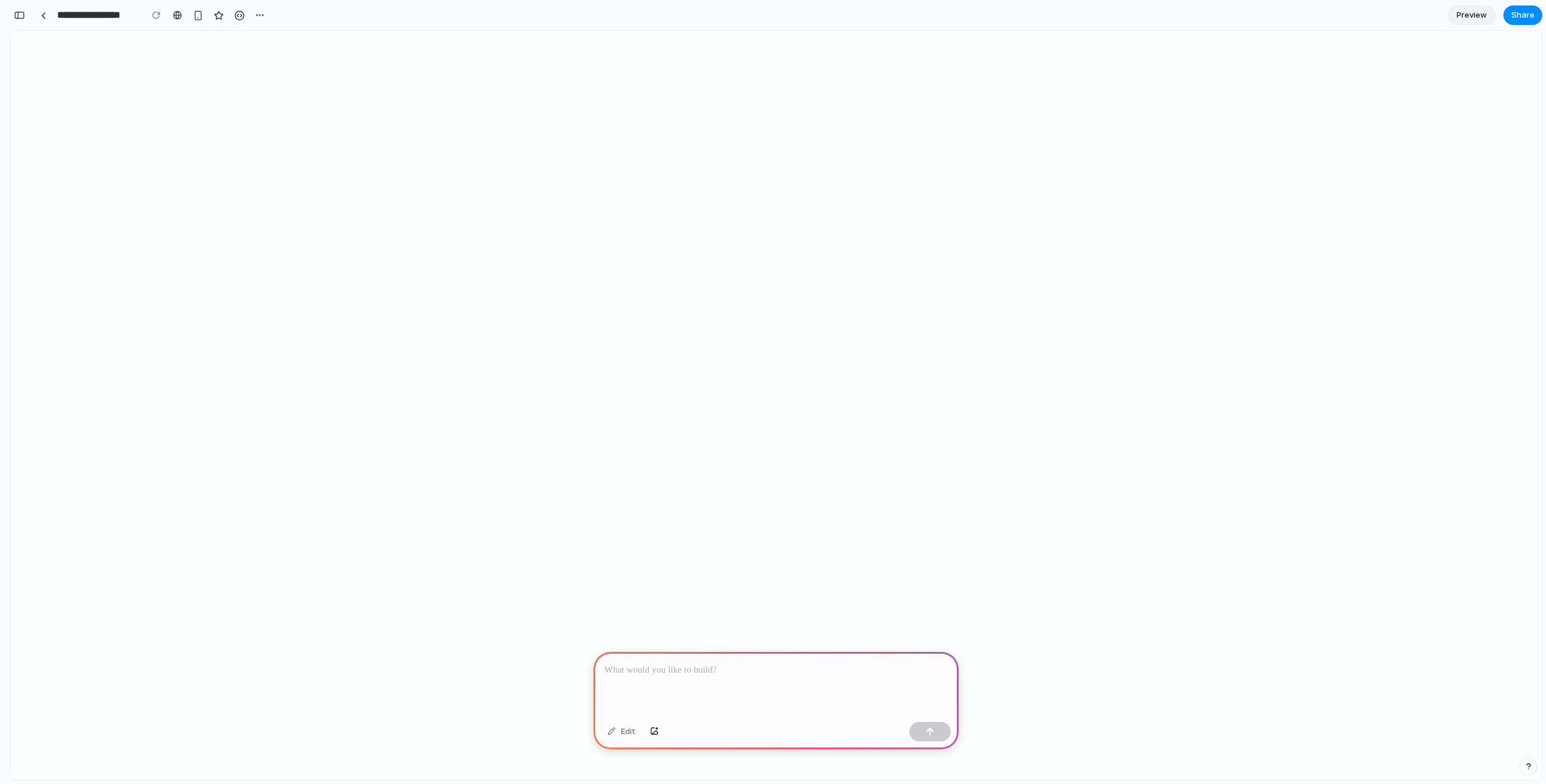
click at [710, 663] on p at bounding box center [776, 670] width 343 height 14
click at [126, 708] on div at bounding box center [776, 406] width 1531 height 748
click at [653, 687] on div at bounding box center [776, 684] width 365 height 65
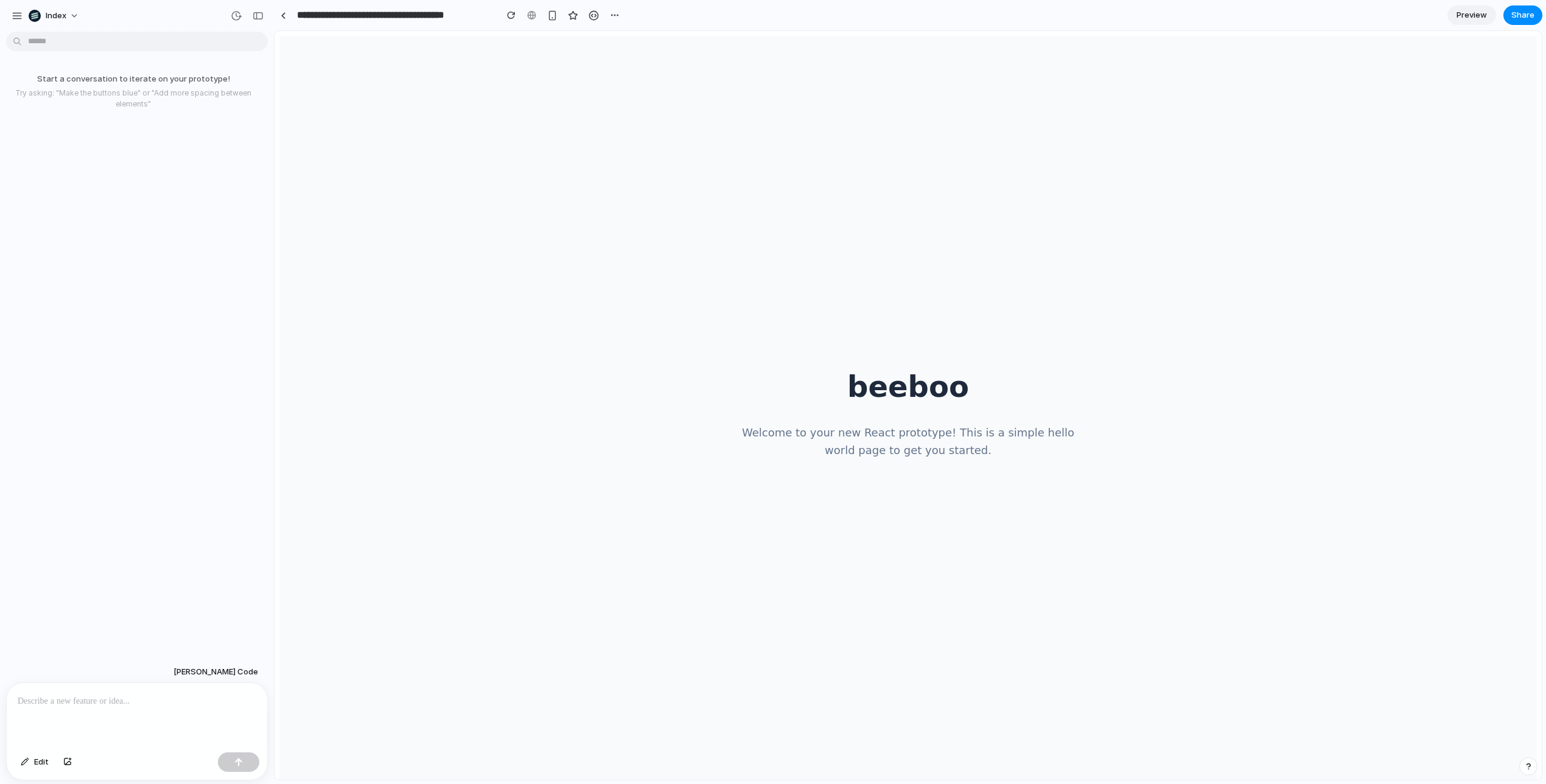
scroll to position [0, 0]
click at [152, 698] on p at bounding box center [137, 700] width 239 height 14
click at [179, 699] on p "**********" at bounding box center [137, 700] width 239 height 14
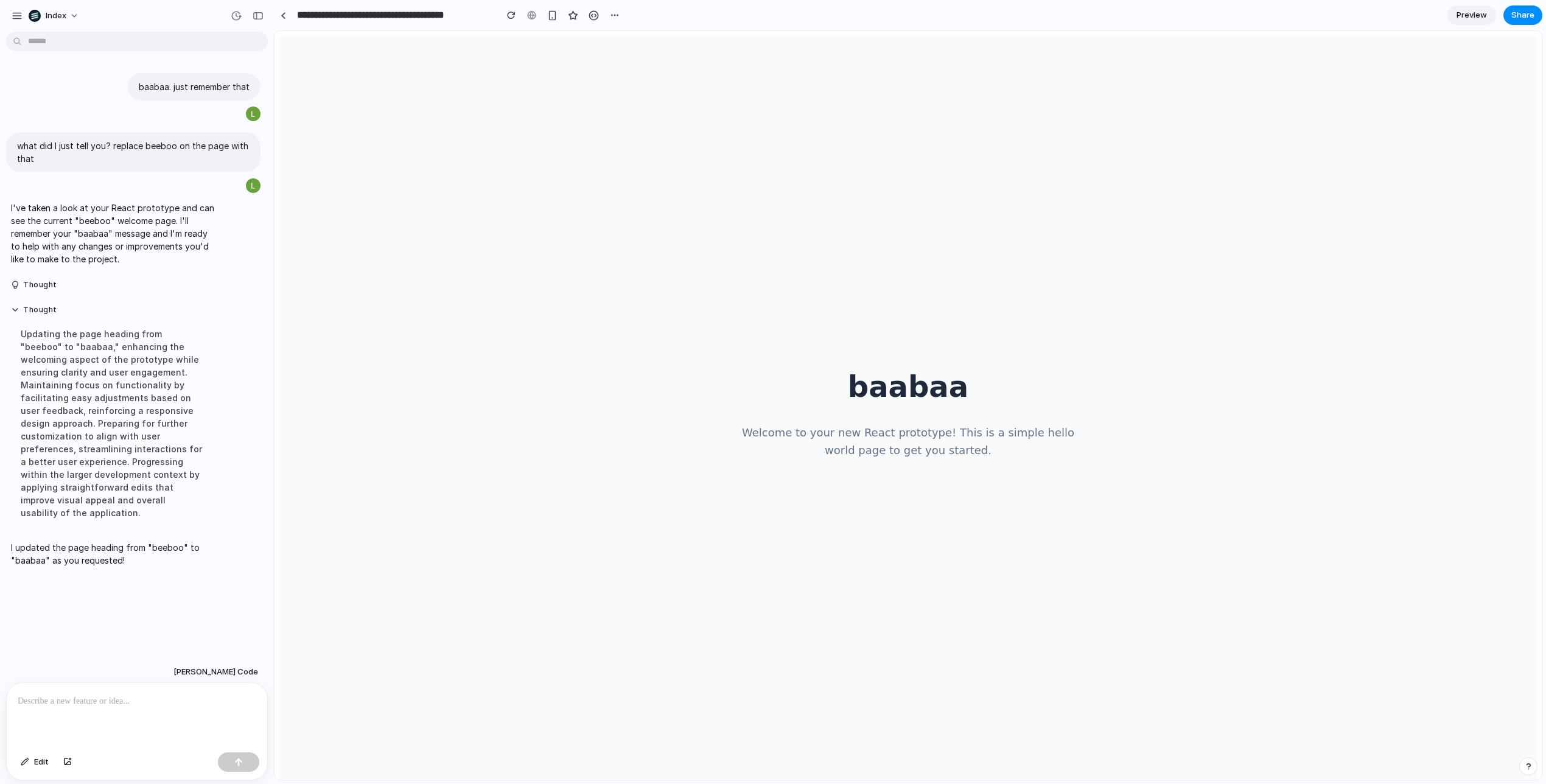
click at [833, 269] on main "baabaa Welcome to your new React prototype! This is a simple hello world page t…" at bounding box center [908, 410] width 1257 height 748
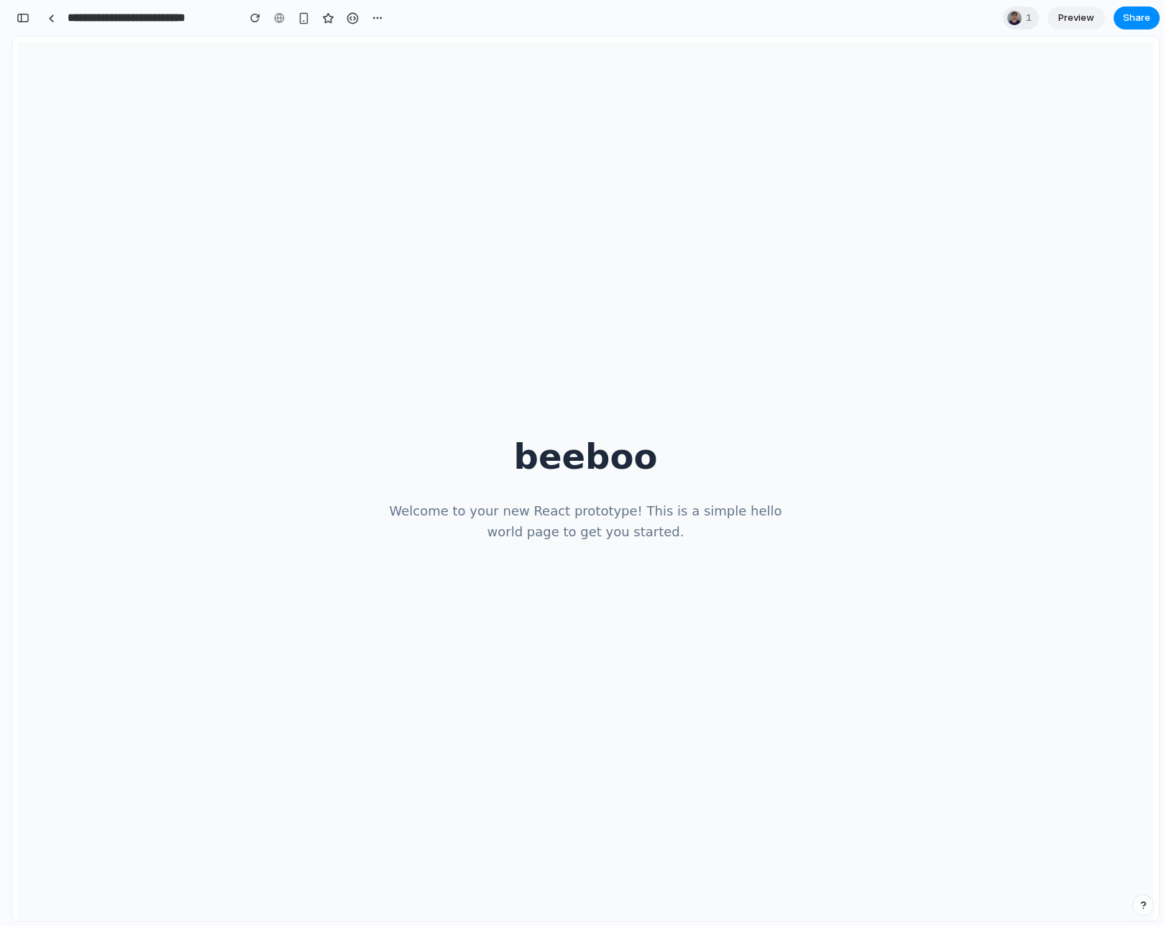
scroll to position [42, 0]
click at [50, 14] on link at bounding box center [51, 18] width 22 height 22
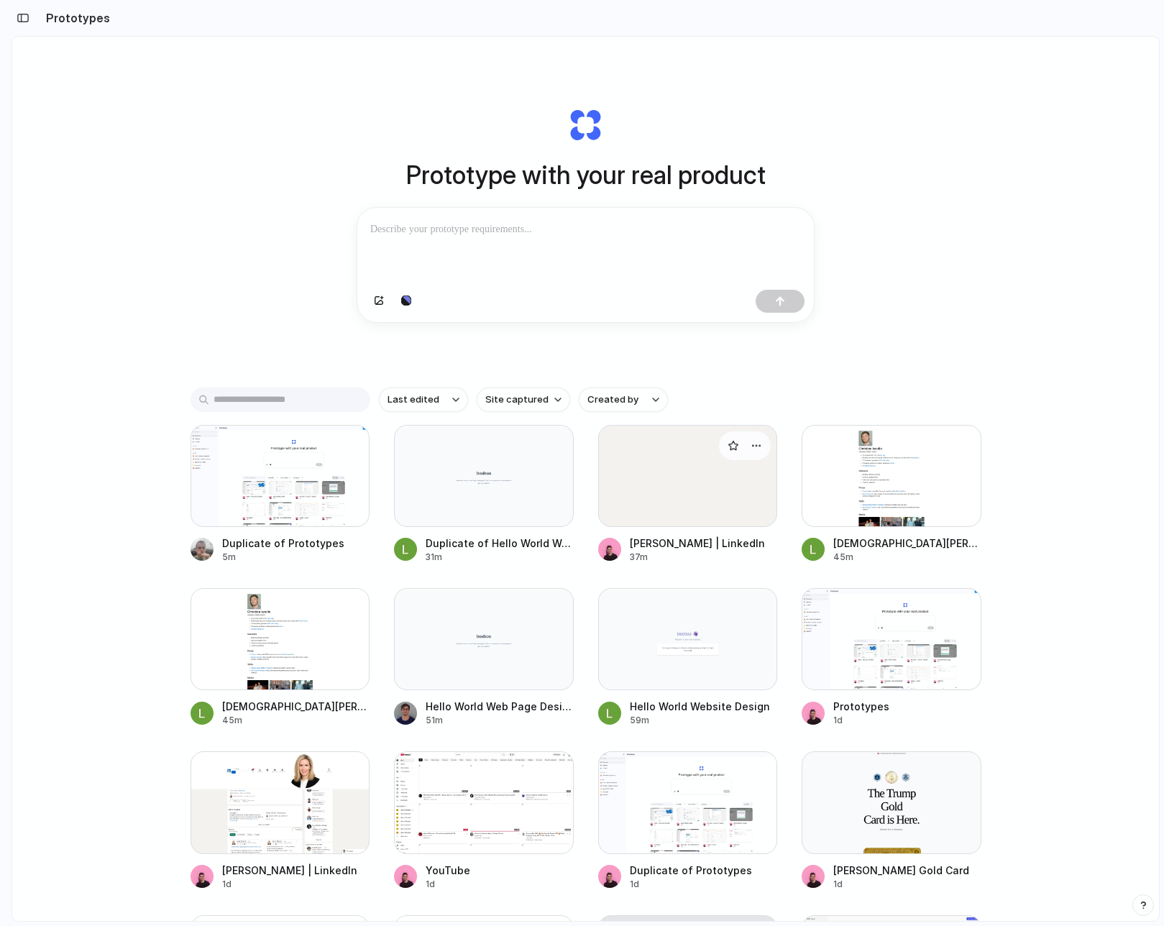
click at [705, 502] on div at bounding box center [688, 476] width 180 height 102
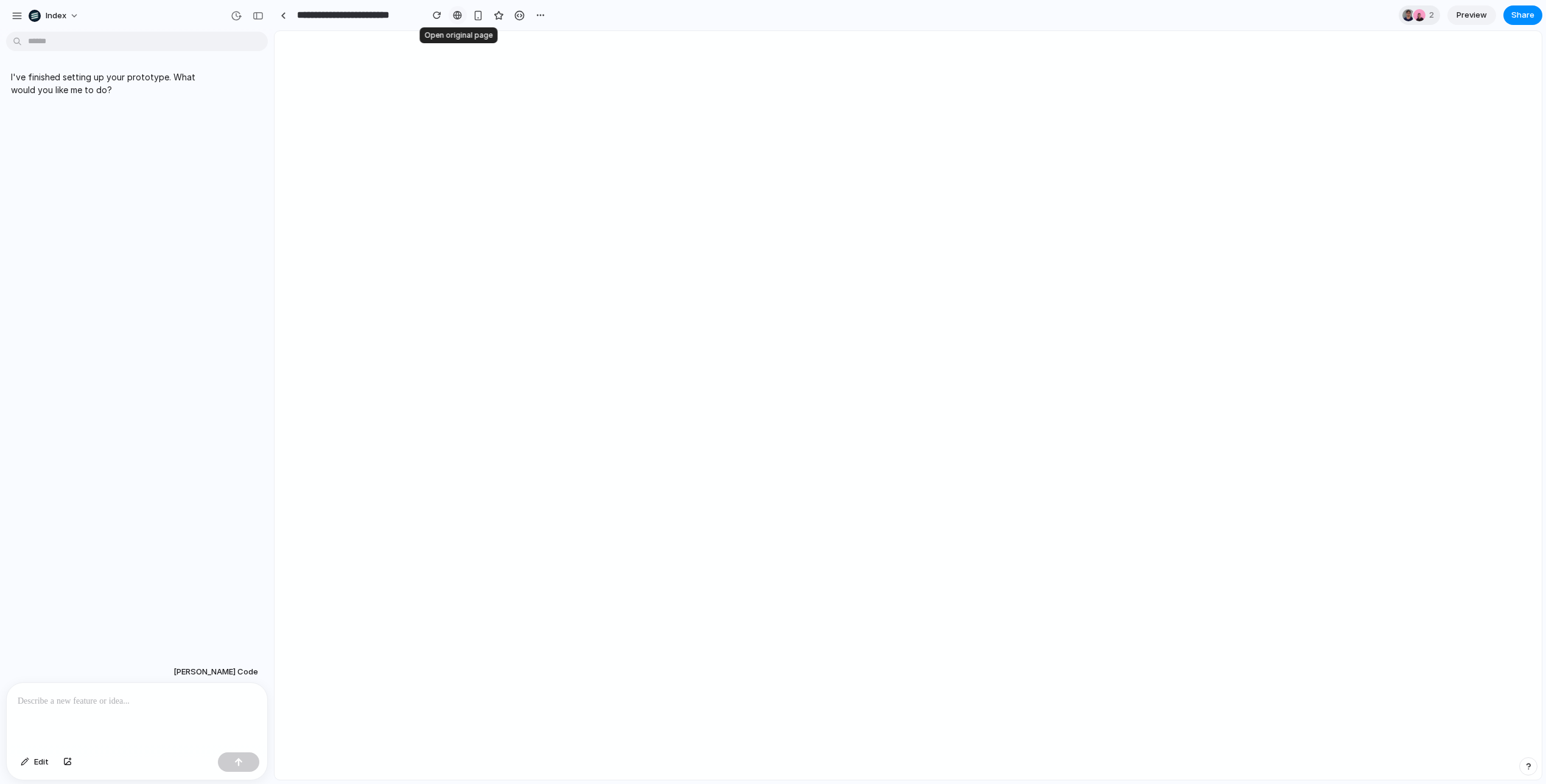
click at [453, 18] on div at bounding box center [457, 14] width 9 height 9
